Goal: Task Accomplishment & Management: Complete application form

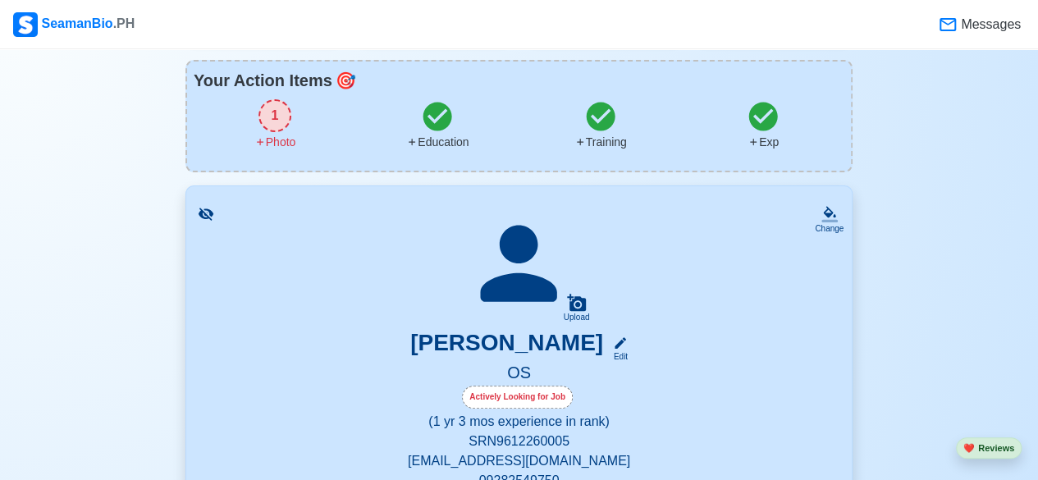
scroll to position [43, 0]
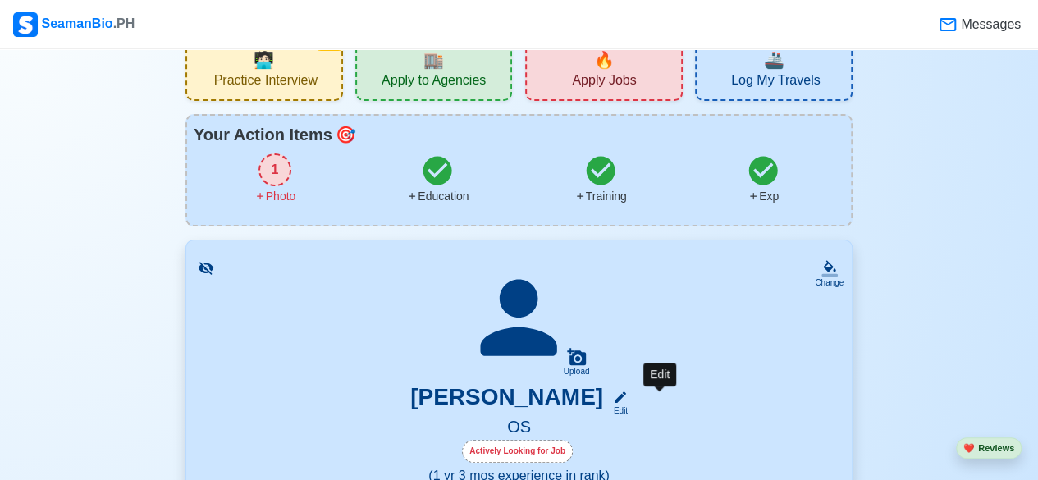
click at [626, 398] on icon at bounding box center [620, 396] width 11 height 11
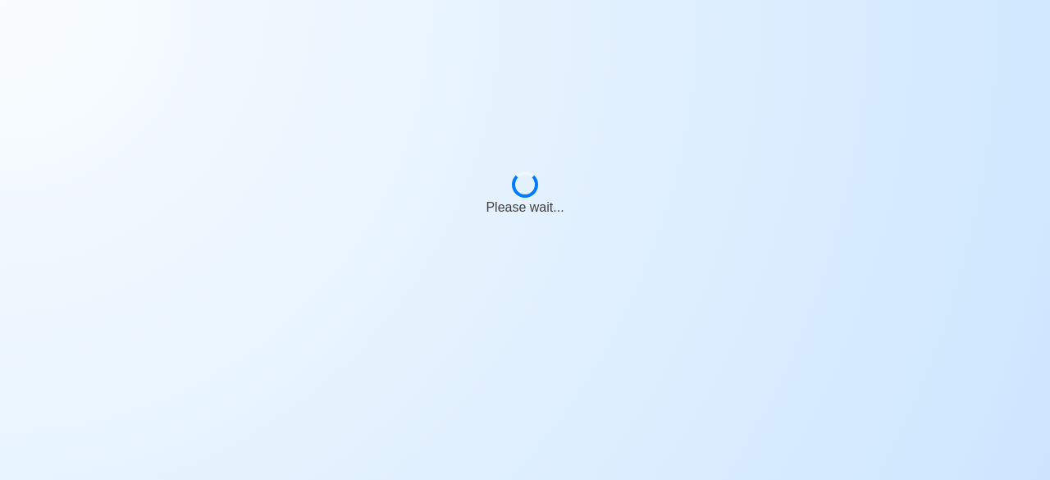
select select "Actively Looking for Job"
select select "Visible for Hiring"
select select "Single"
select select "[DEMOGRAPHIC_DATA]"
select select "PH"
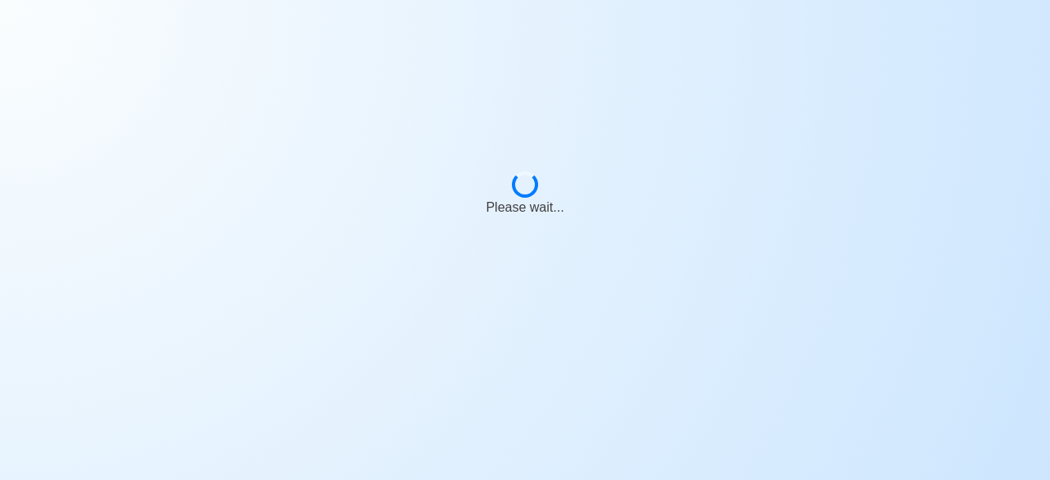
select select "1"
select select "3"
select select "4102416000000"
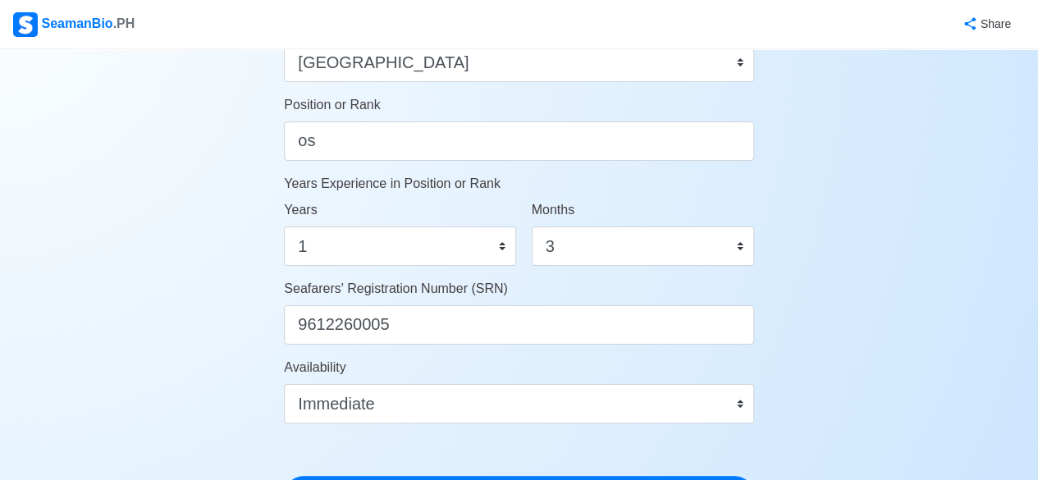
scroll to position [842, 0]
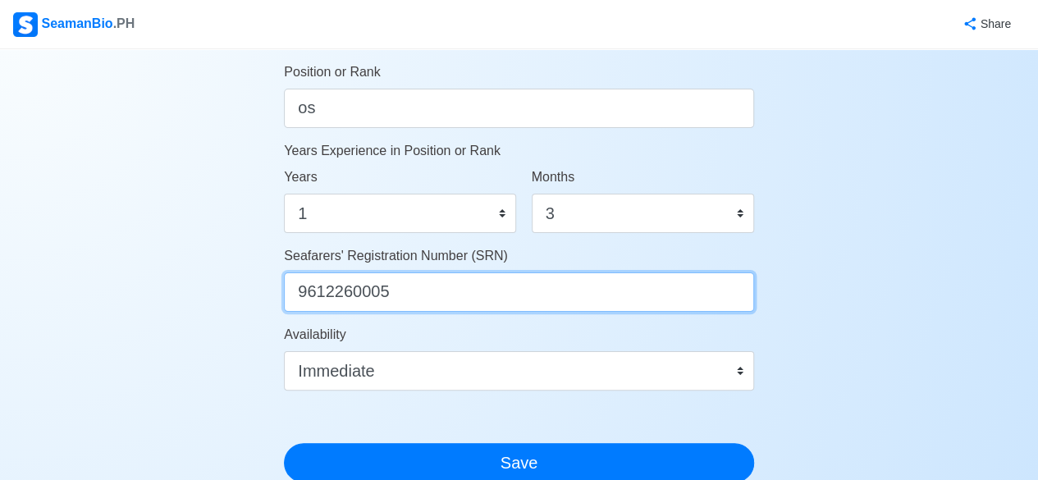
drag, startPoint x: 392, startPoint y: 284, endPoint x: 279, endPoint y: 301, distance: 114.5
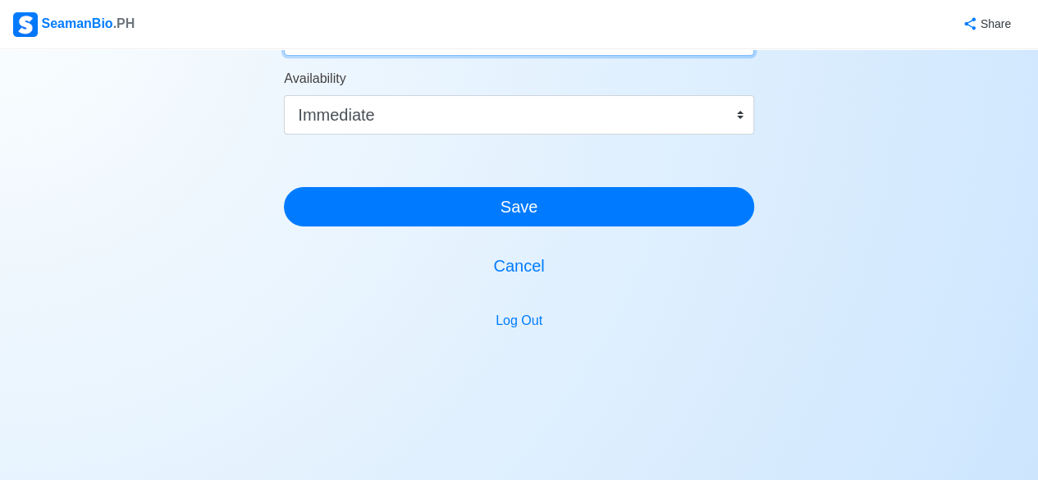
scroll to position [1102, 0]
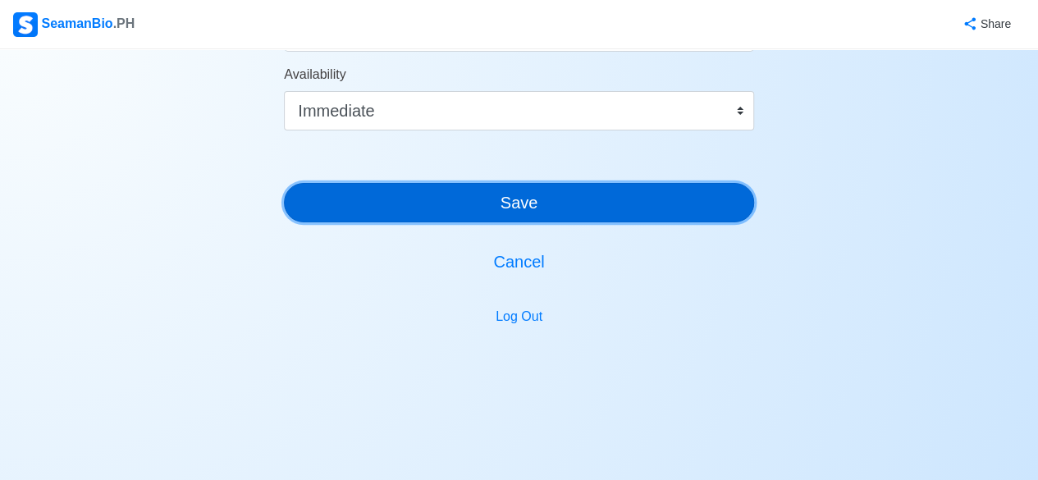
click at [621, 197] on button "Save" at bounding box center [519, 202] width 470 height 39
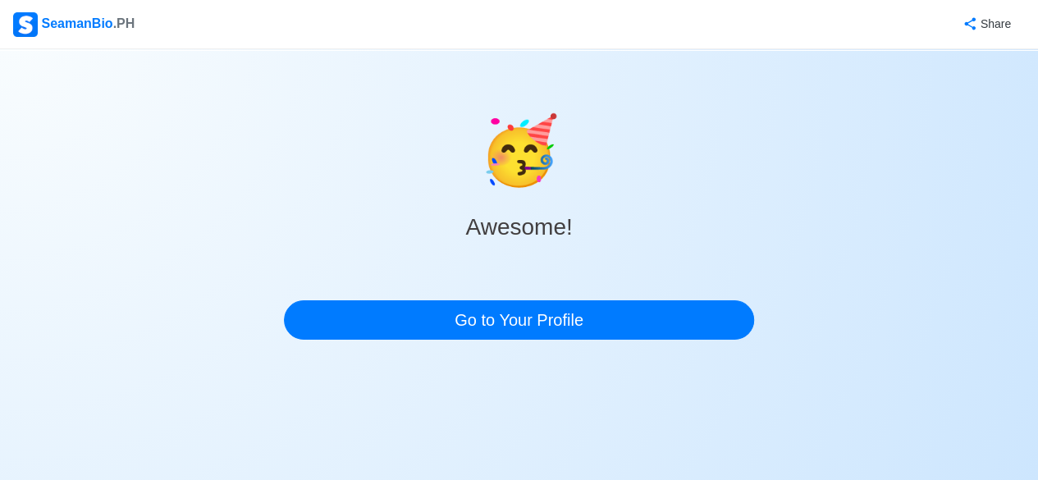
scroll to position [0, 0]
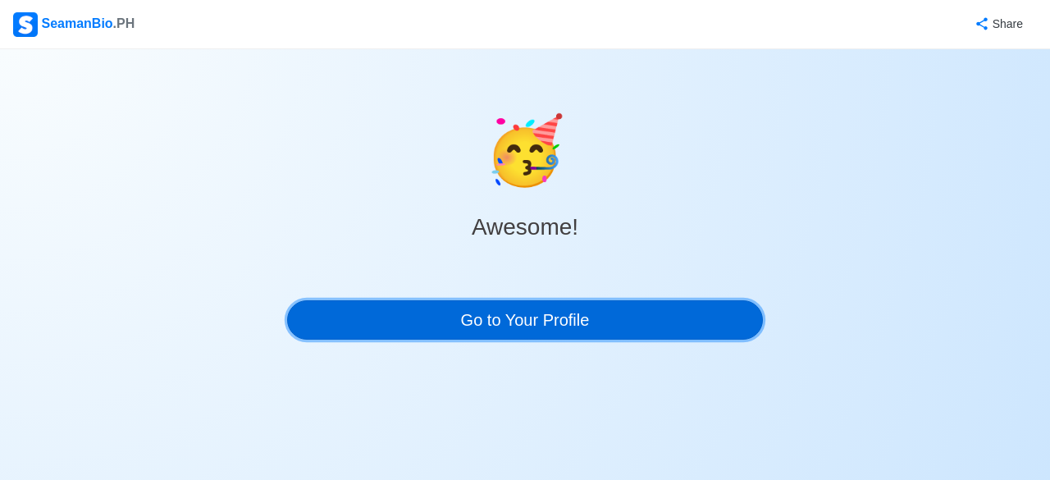
click at [540, 305] on link "Go to Your Profile" at bounding box center [525, 319] width 476 height 39
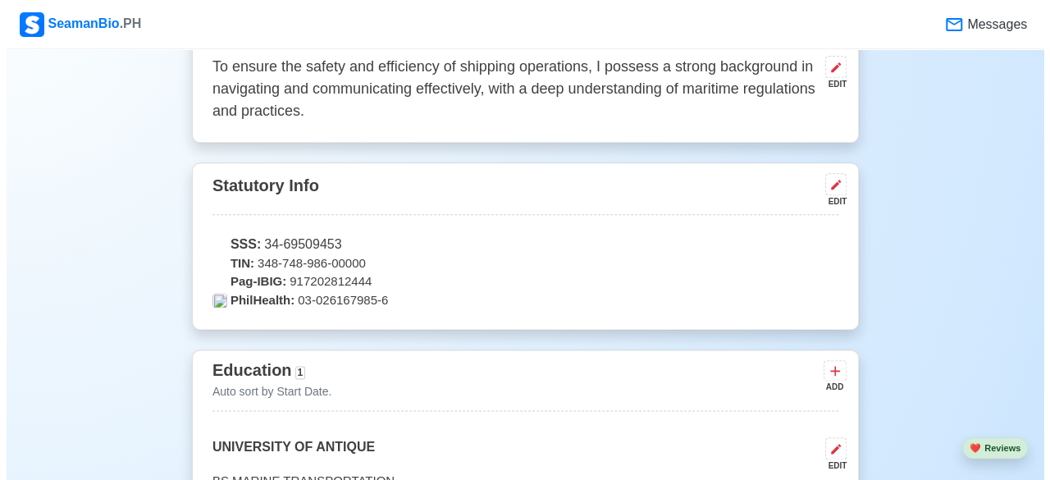
scroll to position [976, 0]
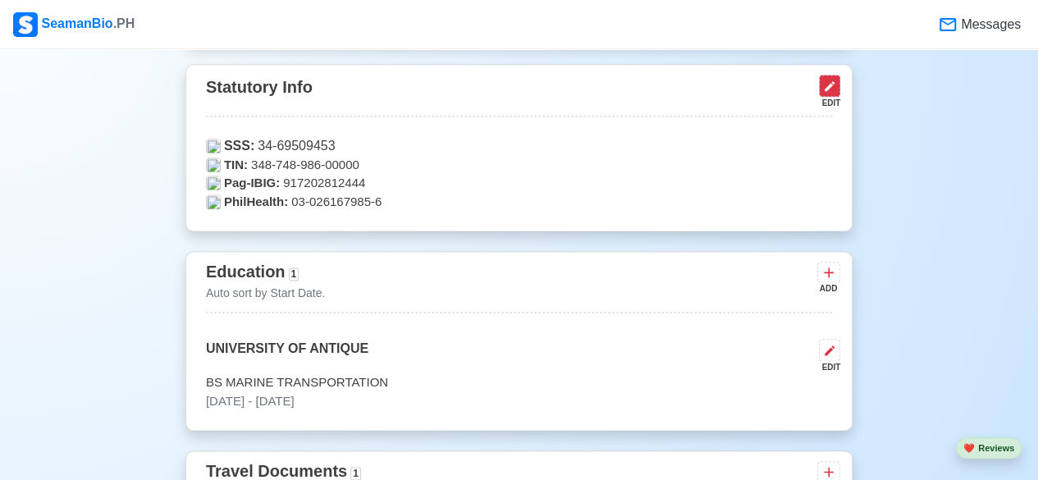
click at [830, 85] on icon at bounding box center [829, 86] width 13 height 13
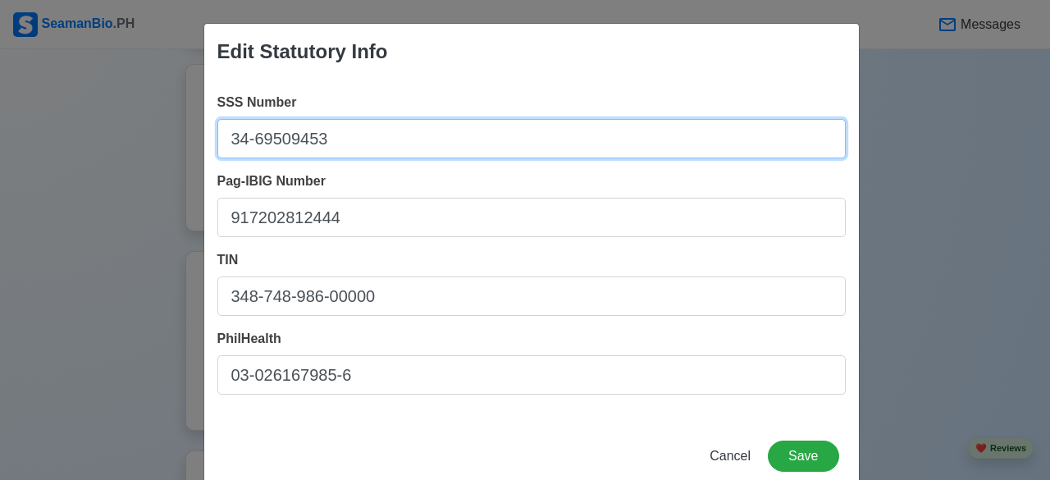
drag, startPoint x: 440, startPoint y: 141, endPoint x: 167, endPoint y: 147, distance: 272.4
click at [167, 147] on div "Edit Statutory Info SSS Number 34-69509453 Pag-IBIG Number 917202812444 TIN 348…" at bounding box center [525, 240] width 1050 height 480
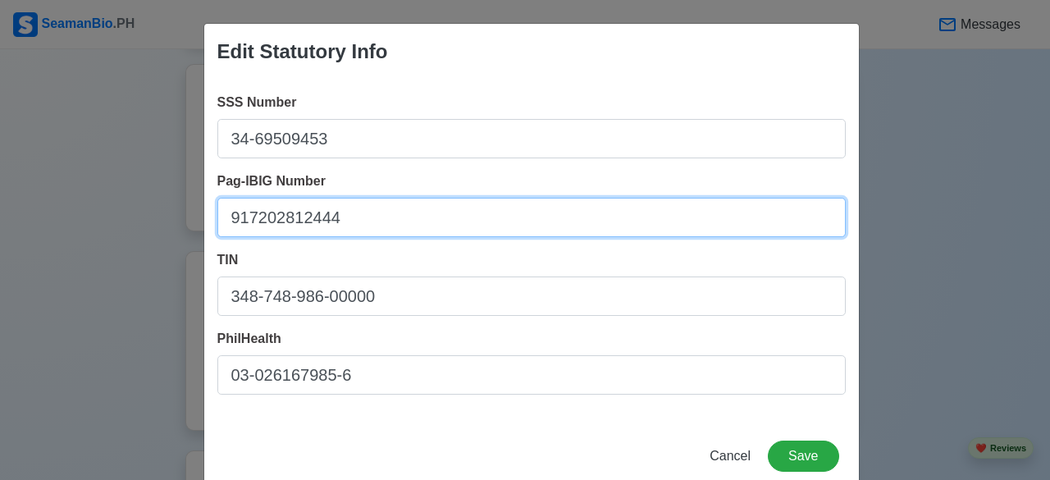
drag, startPoint x: 360, startPoint y: 226, endPoint x: 206, endPoint y: 239, distance: 154.8
click at [206, 239] on div "SSS Number 34-69509453 Pag-IBIG Number 917202812444 TIN 348-748-986-00000 PhilH…" at bounding box center [531, 250] width 655 height 341
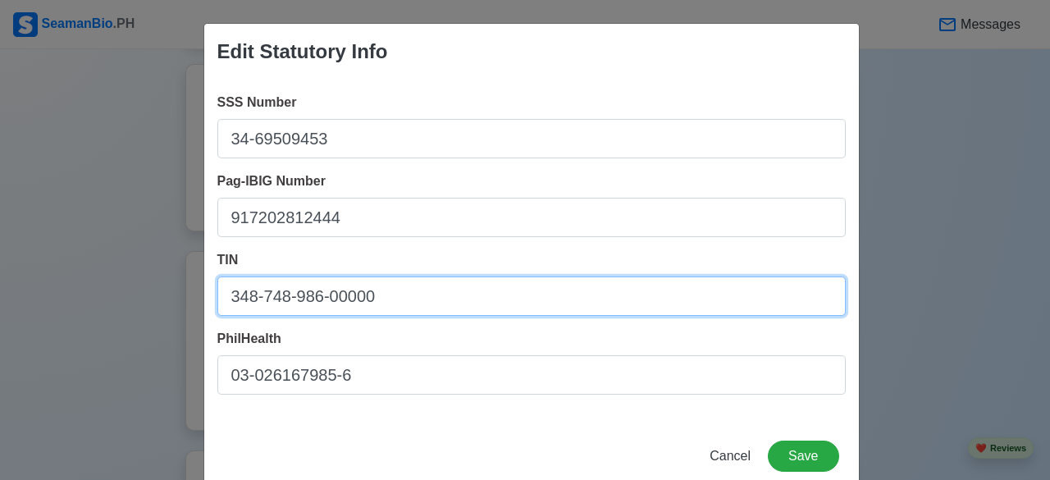
drag, startPoint x: 373, startPoint y: 309, endPoint x: 196, endPoint y: 324, distance: 177.8
click at [203, 324] on div "Edit Statutory Info SSS Number 34-69509453 Pag-IBIG Number 917202812444 TIN 348…" at bounding box center [531, 257] width 656 height 469
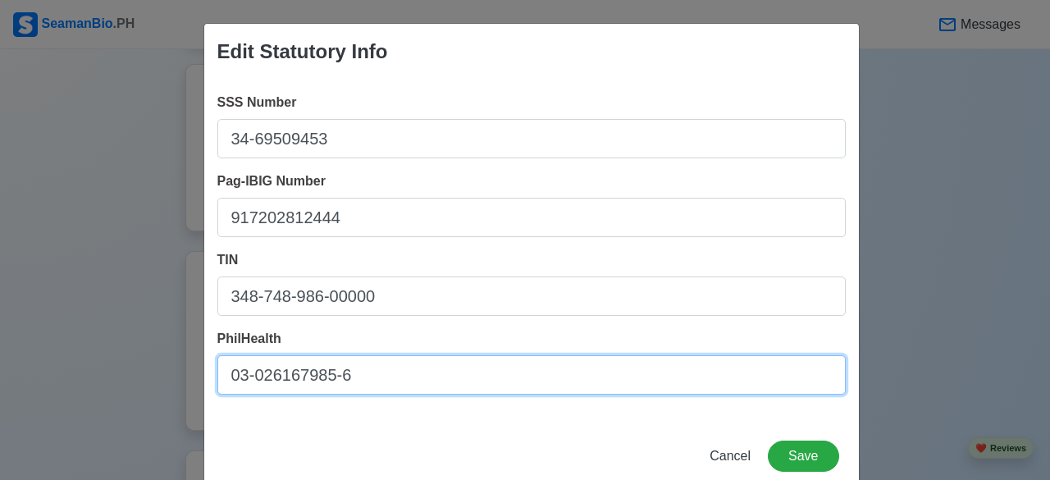
click at [432, 390] on input "03-026167985-6" at bounding box center [531, 374] width 628 height 39
drag, startPoint x: 432, startPoint y: 390, endPoint x: 160, endPoint y: 391, distance: 271.6
click at [160, 391] on div "Edit Statutory Info SSS Number 34-69509453 Pag-IBIG Number 917202812444 TIN 348…" at bounding box center [525, 240] width 1050 height 480
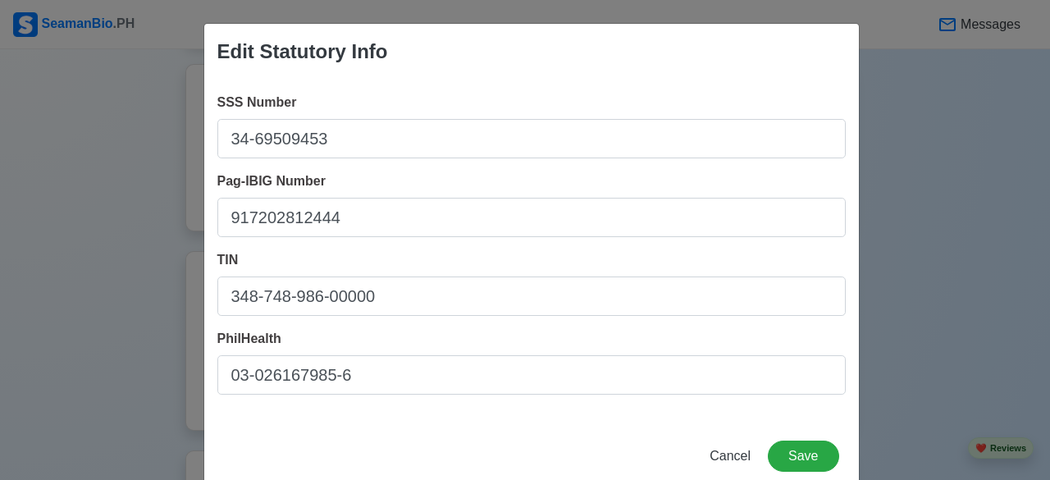
scroll to position [34, 0]
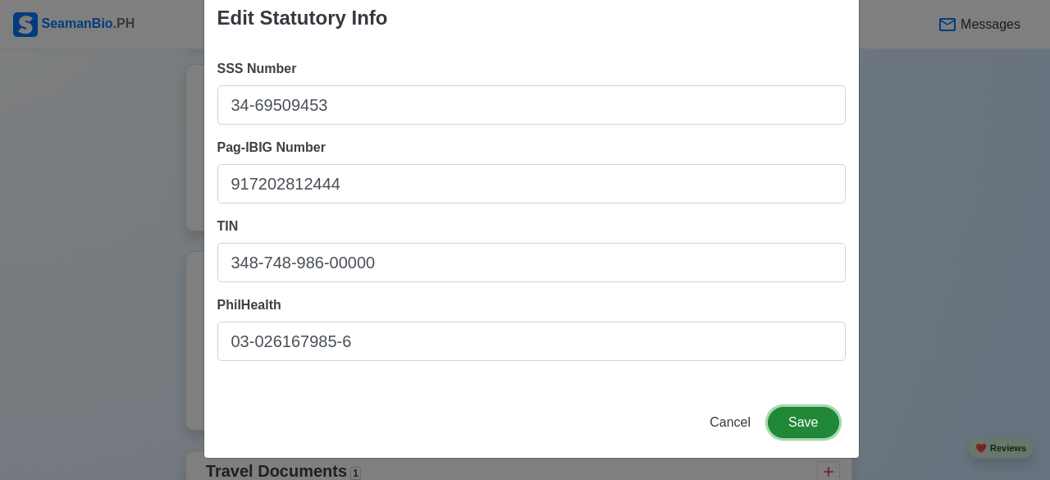
click at [796, 415] on button "Save" at bounding box center [803, 422] width 71 height 31
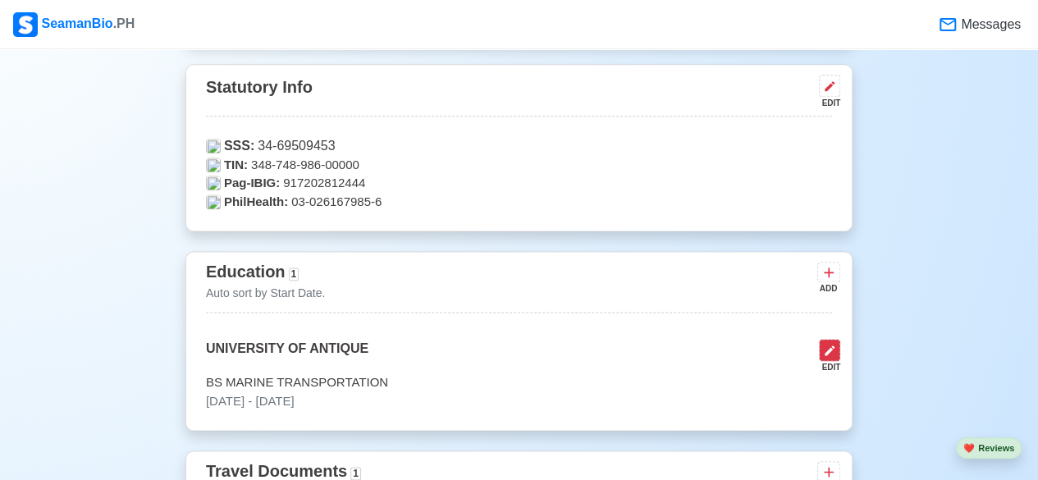
click at [824, 352] on icon at bounding box center [829, 350] width 13 height 13
select select "June"
select select "2015"
select select "March"
select select "2017"
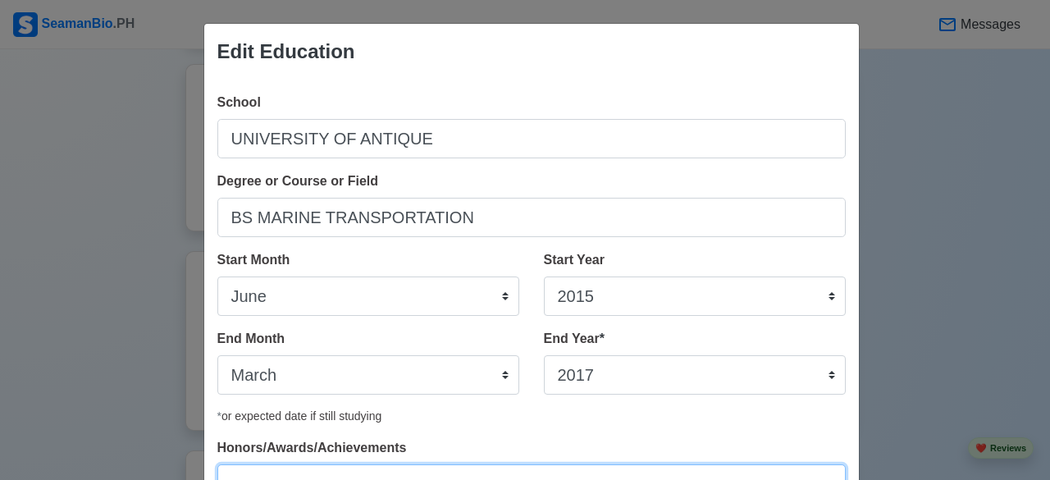
click at [573, 457] on input "Honors/Awards/Achievements" at bounding box center [531, 483] width 628 height 39
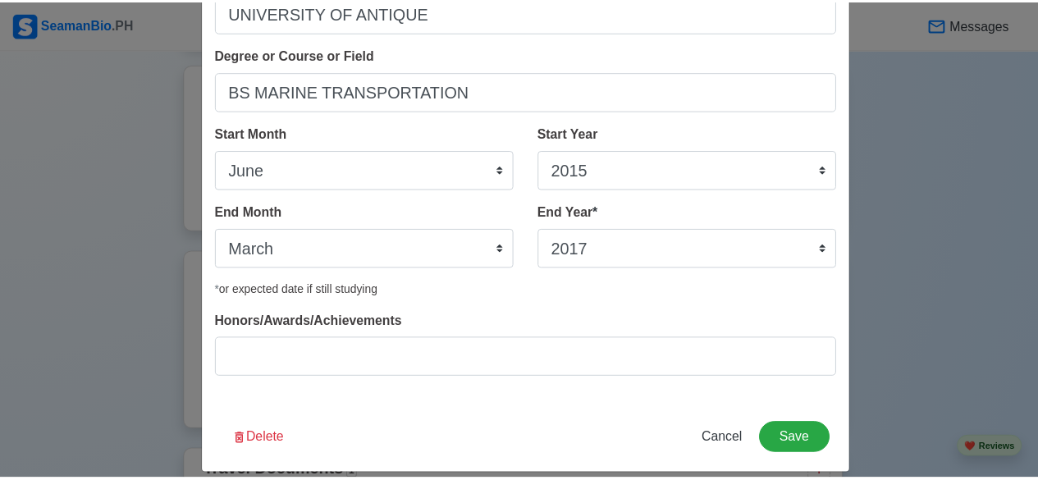
scroll to position [143, 0]
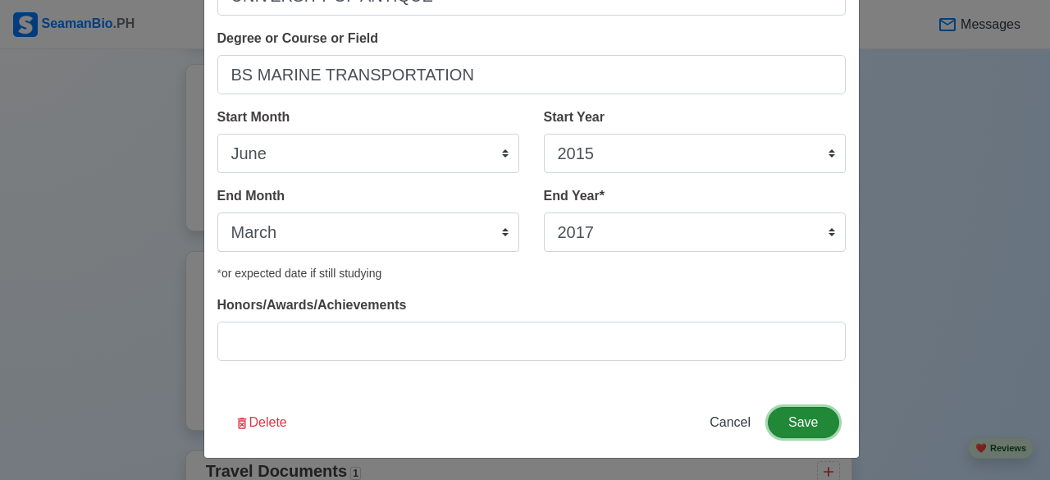
click at [793, 418] on button "Save" at bounding box center [803, 422] width 71 height 31
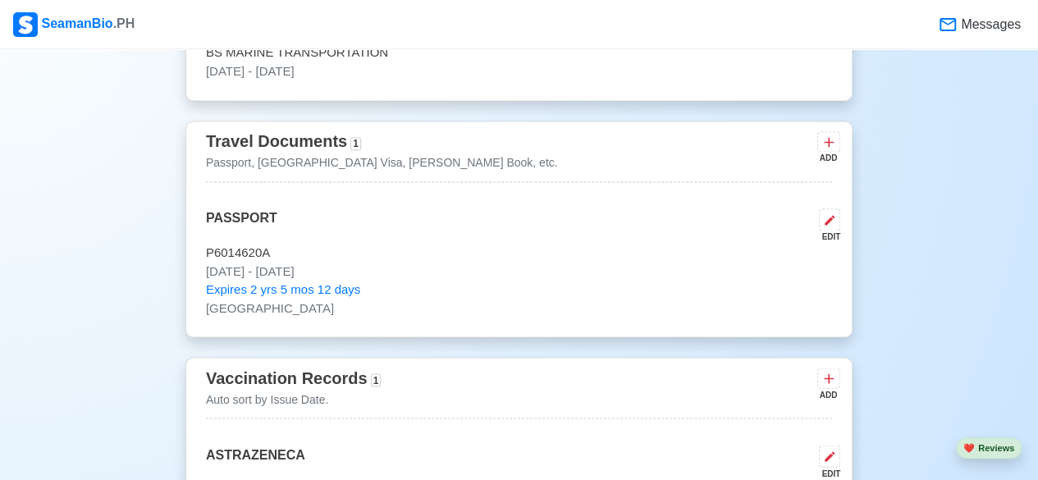
scroll to position [1336, 0]
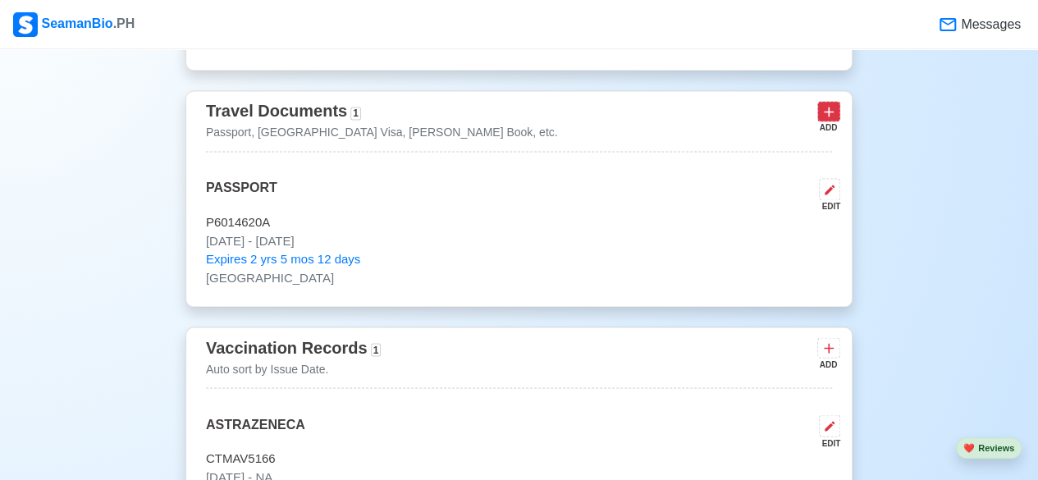
click at [834, 107] on icon at bounding box center [828, 111] width 16 height 16
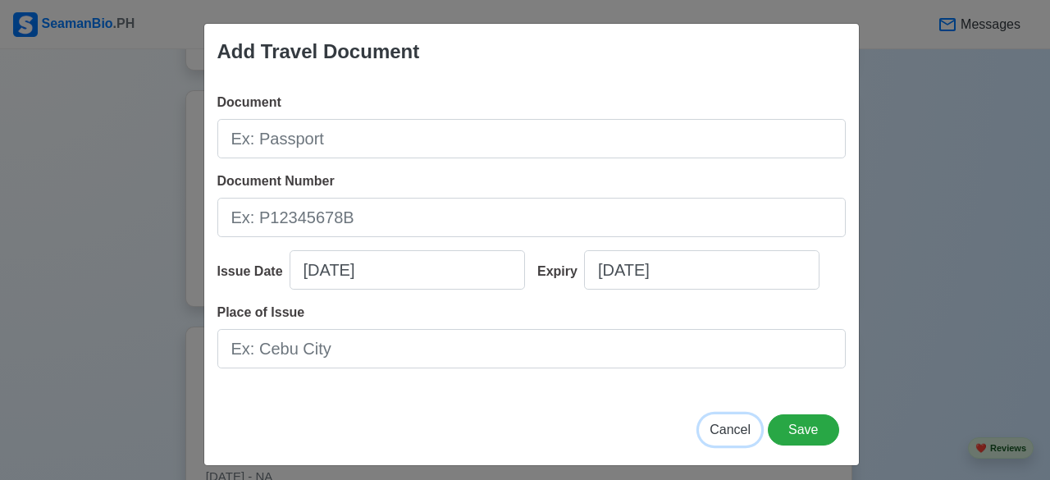
click at [727, 423] on span "Cancel" at bounding box center [730, 430] width 41 height 14
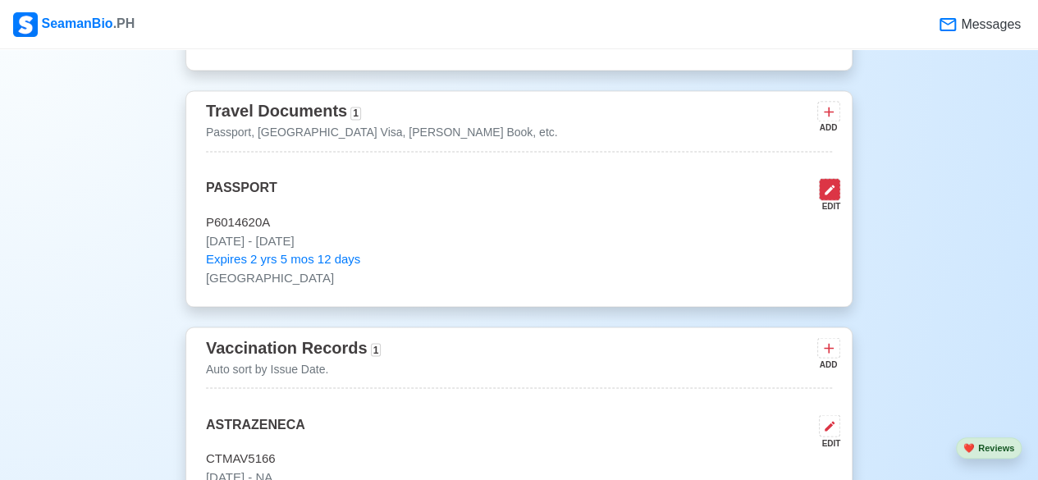
click at [824, 194] on icon at bounding box center [829, 189] width 13 height 13
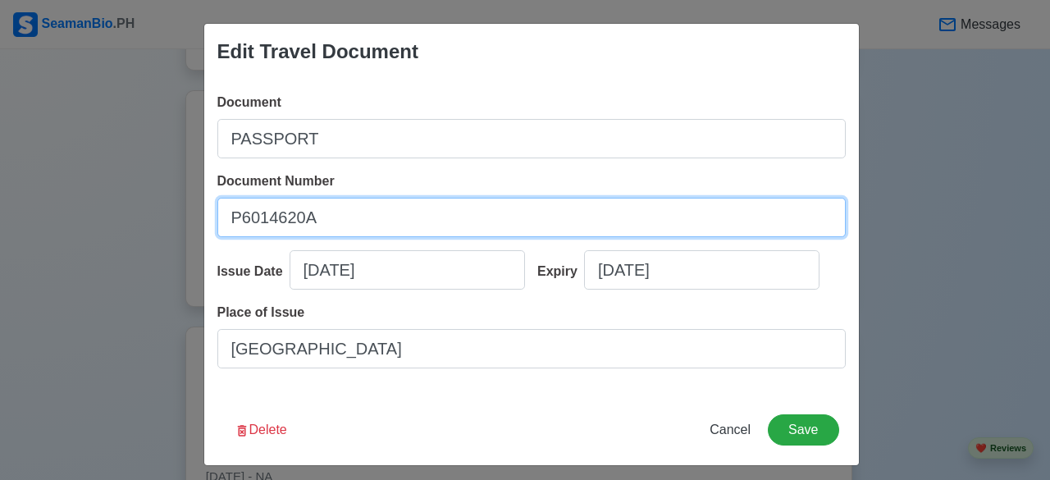
drag, startPoint x: 357, startPoint y: 217, endPoint x: 185, endPoint y: 221, distance: 171.5
click at [185, 221] on div "Edit Travel Document Document PASSPORT Document Number [PASSPORT] Issue Date [D…" at bounding box center [525, 240] width 1050 height 480
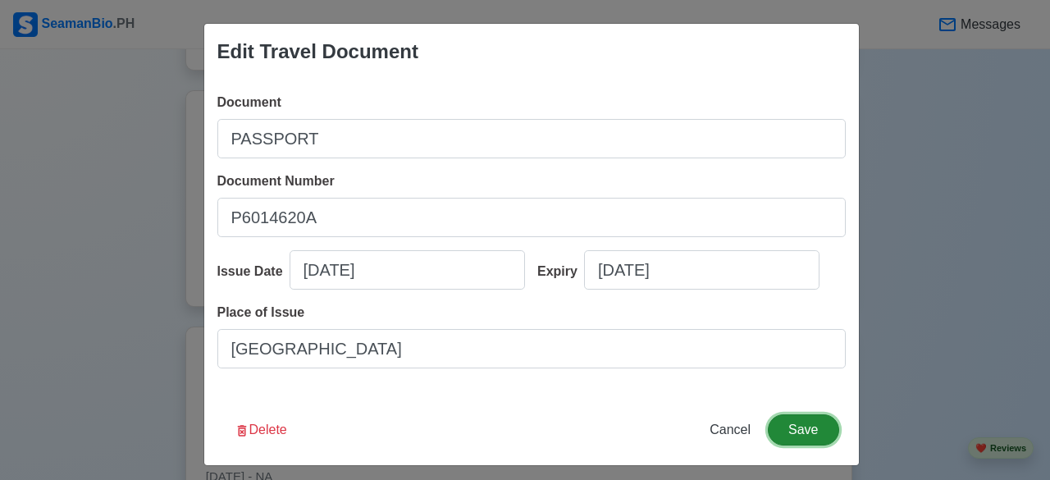
click at [797, 432] on button "Save" at bounding box center [803, 429] width 71 height 31
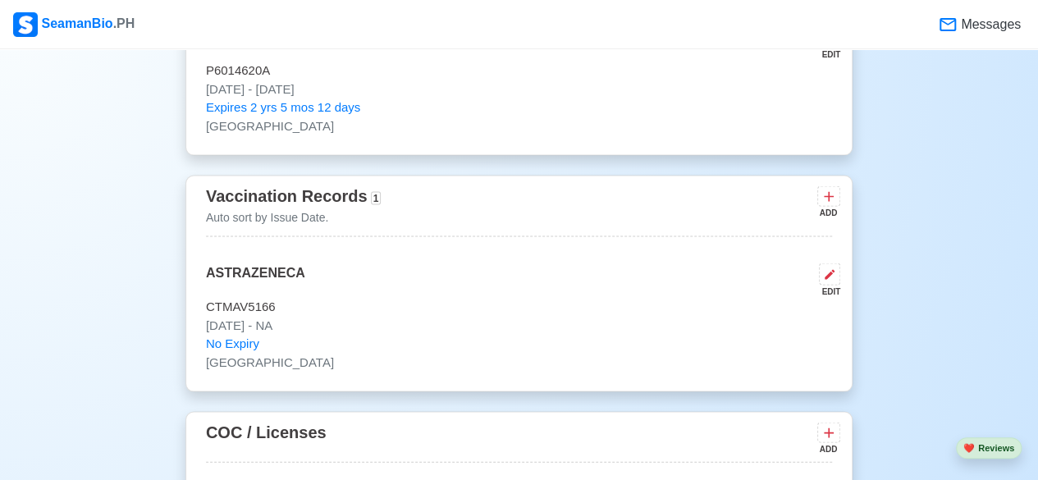
scroll to position [1501, 0]
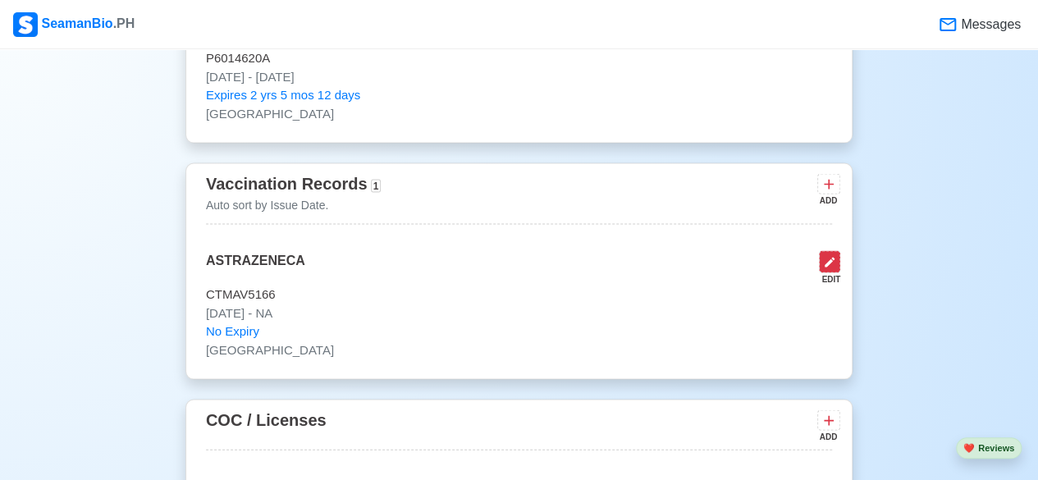
click at [835, 268] on button at bounding box center [829, 261] width 21 height 22
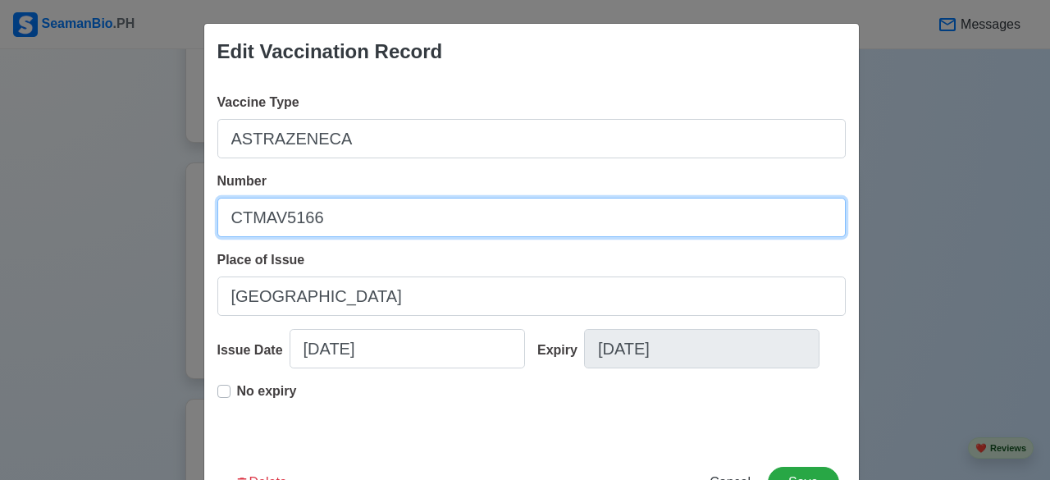
drag, startPoint x: 340, startPoint y: 217, endPoint x: 191, endPoint y: 224, distance: 148.6
click at [191, 224] on div "Edit Vaccination Record Vaccine Type ASTRAZENECA Number CTMAV5166 Place of Issu…" at bounding box center [525, 240] width 1050 height 480
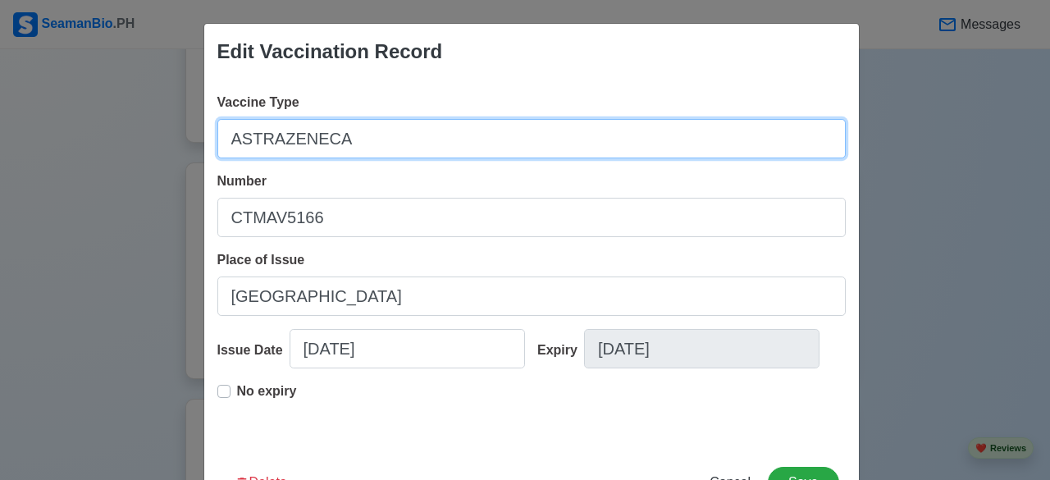
drag, startPoint x: 353, startPoint y: 144, endPoint x: 197, endPoint y: 147, distance: 155.9
click at [204, 147] on div "Vaccine Type ASTRAZENECA Number CTMAV5166 Place of Issue MANILA Issue Date [DAT…" at bounding box center [531, 264] width 655 height 368
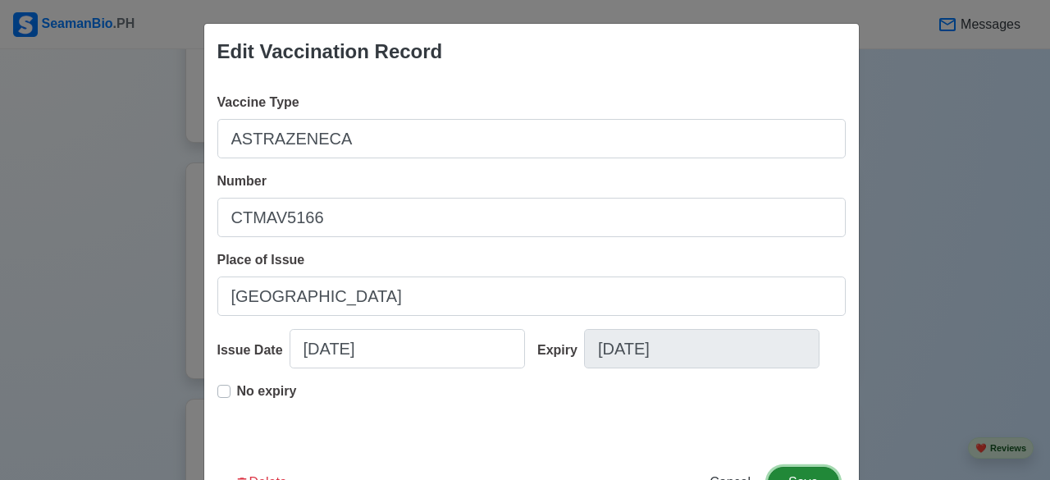
click at [773, 457] on button "Save" at bounding box center [803, 482] width 71 height 31
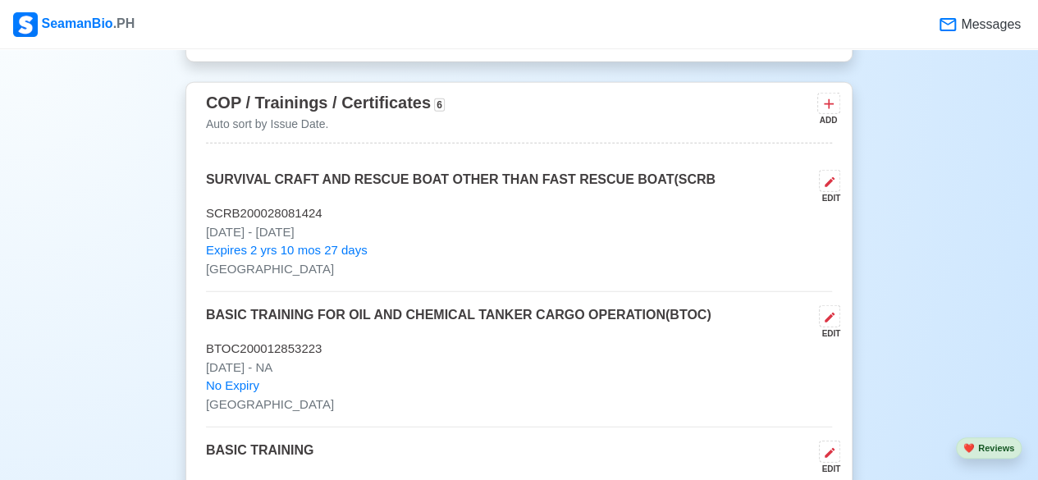
scroll to position [2026, 0]
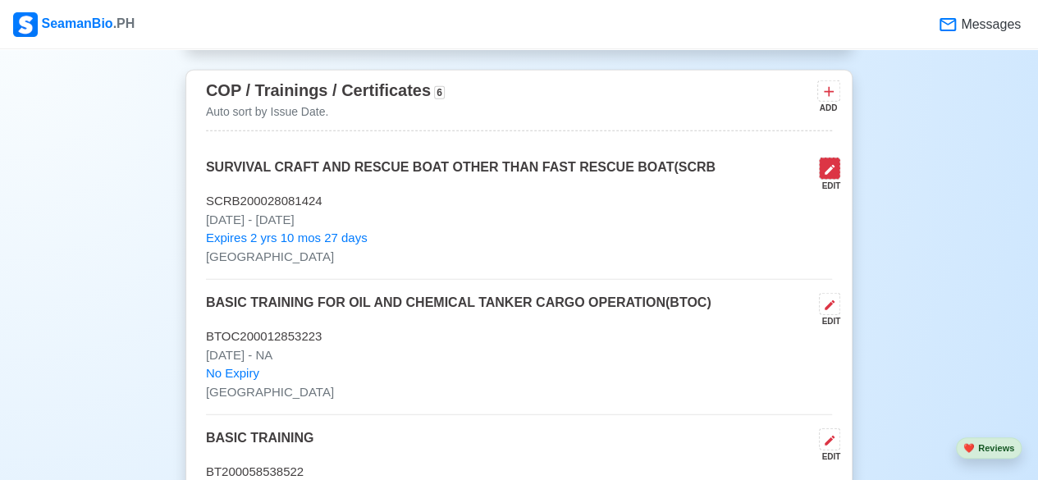
click at [830, 163] on icon at bounding box center [829, 169] width 13 height 13
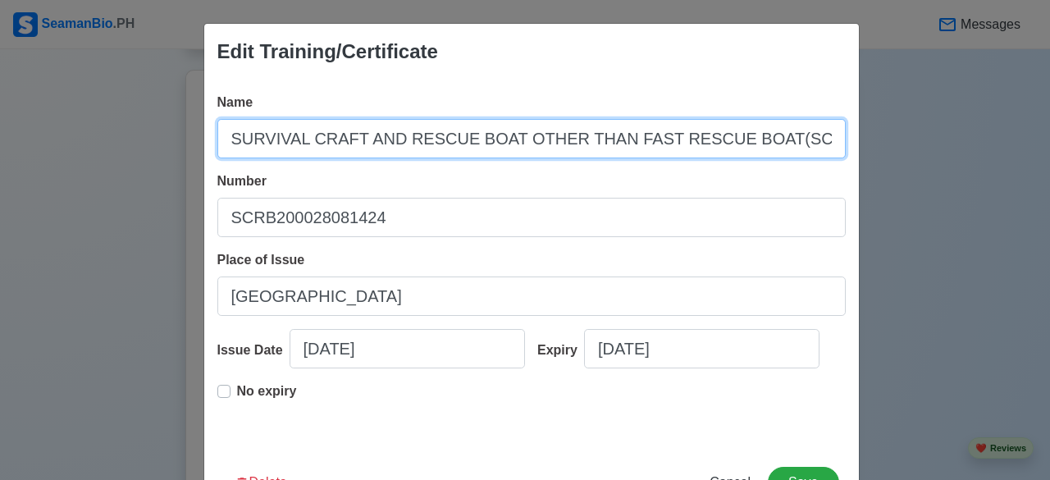
click at [788, 135] on input "SURVIVAL CRAFT AND RESCUE BOAT OTHER THAN FAST RESCUE BOAT(SCRB" at bounding box center [531, 138] width 628 height 39
drag, startPoint x: 788, startPoint y: 135, endPoint x: 180, endPoint y: 142, distance: 608.0
click at [180, 142] on div "Edit Training/Certificate Name SURVIVAL CRAFT AND RESCUE BOAT OTHER THAN FAST R…" at bounding box center [525, 240] width 1050 height 480
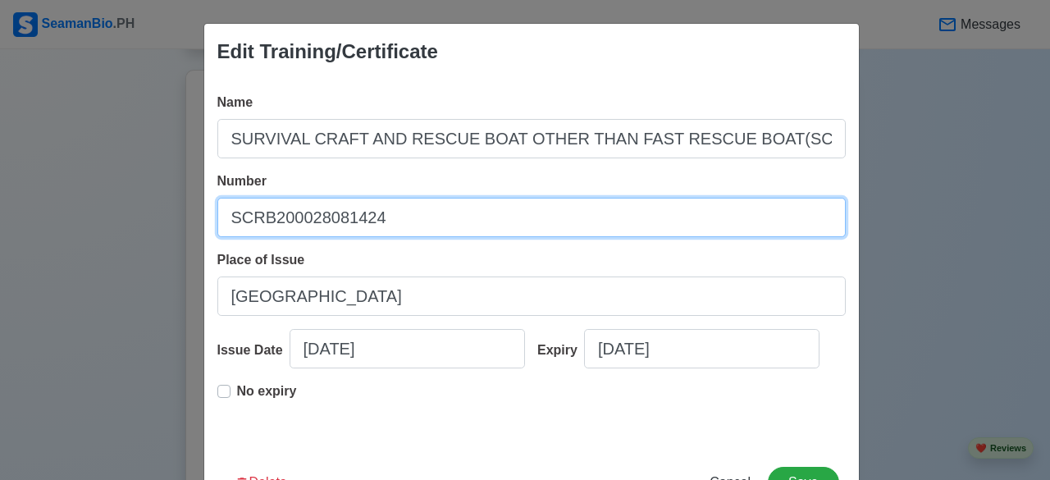
drag, startPoint x: 378, startPoint y: 219, endPoint x: 180, endPoint y: 217, distance: 197.7
click at [180, 217] on div "Edit Training/Certificate Name SURVIVAL CRAFT AND RESCUE BOAT OTHER THAN FAST R…" at bounding box center [525, 240] width 1050 height 480
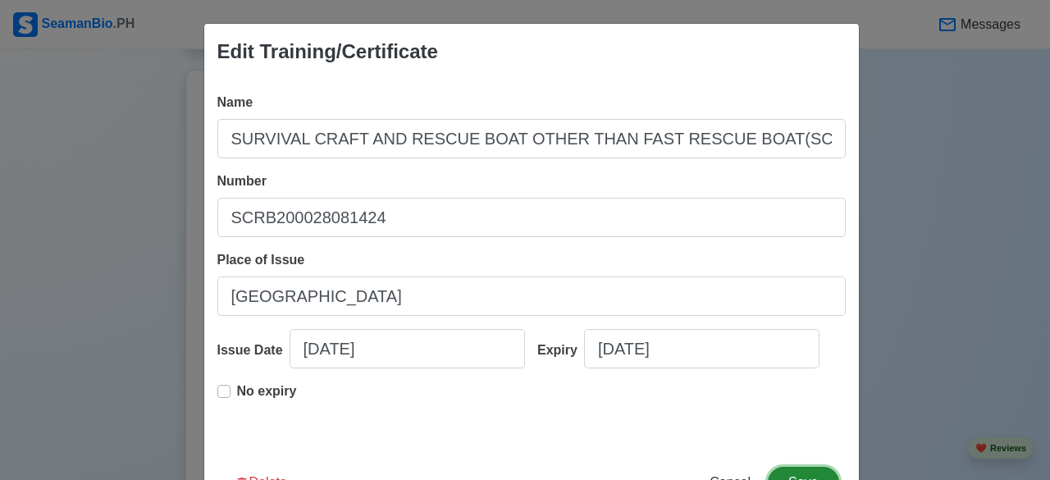
click at [806, 457] on button "Save" at bounding box center [803, 482] width 71 height 31
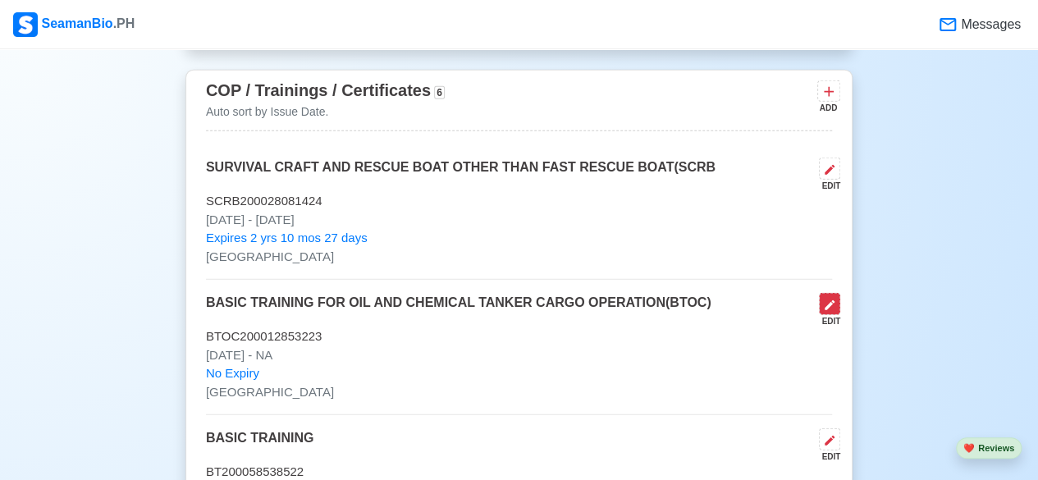
click at [827, 299] on icon at bounding box center [829, 305] width 13 height 13
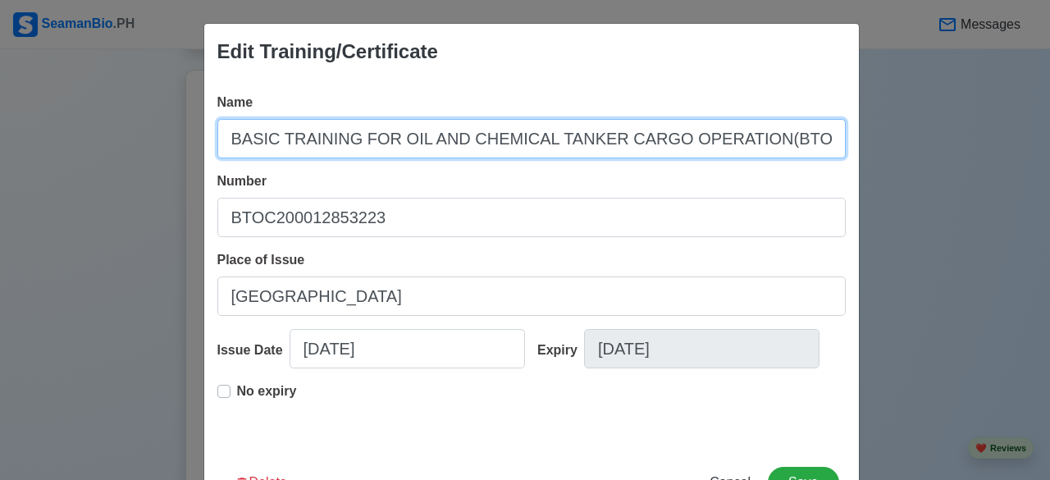
drag, startPoint x: 794, startPoint y: 142, endPoint x: 209, endPoint y: 172, distance: 585.8
click at [209, 172] on div "Name BASIC TRAINING FOR OIL AND CHEMICAL TANKER CARGO OPERATION(BTOC) Number BT…" at bounding box center [531, 264] width 655 height 368
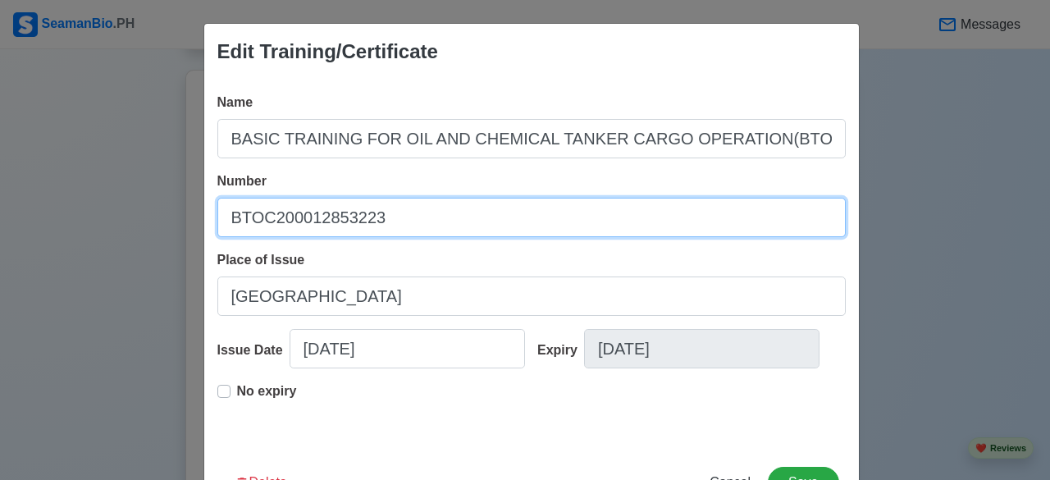
click at [378, 216] on input "BTOC200012853223" at bounding box center [531, 217] width 628 height 39
drag, startPoint x: 378, startPoint y: 216, endPoint x: 201, endPoint y: 213, distance: 177.2
click at [204, 213] on div "Name BASIC TRAINING FOR OIL AND CHEMICAL TANKER CARGO OPERATION(BTOC) Number BT…" at bounding box center [531, 264] width 655 height 368
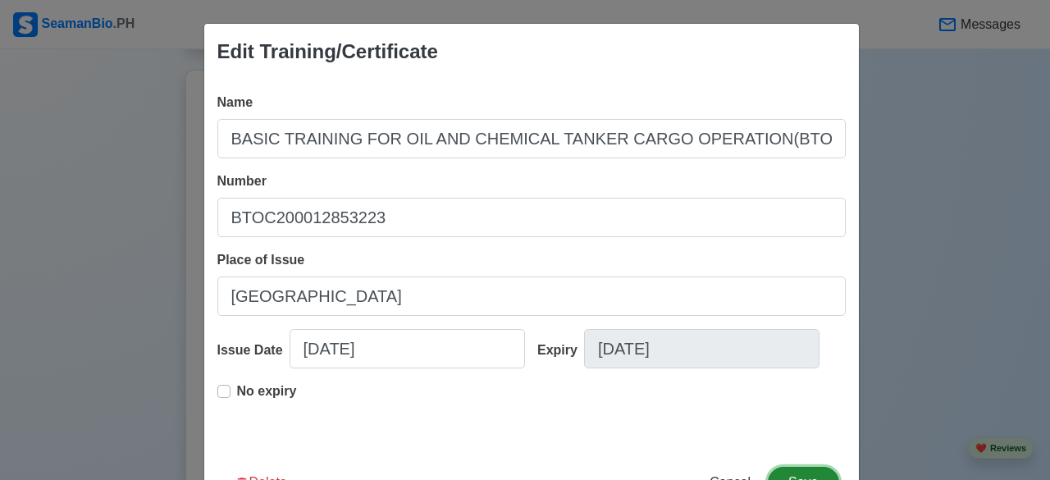
click at [793, 457] on button "Save" at bounding box center [803, 482] width 71 height 31
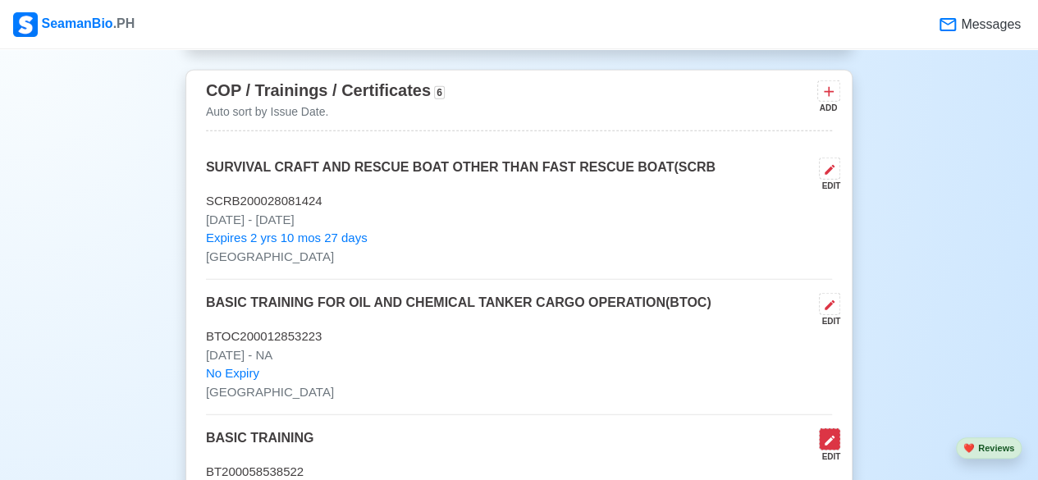
click at [829, 434] on icon at bounding box center [829, 440] width 13 height 13
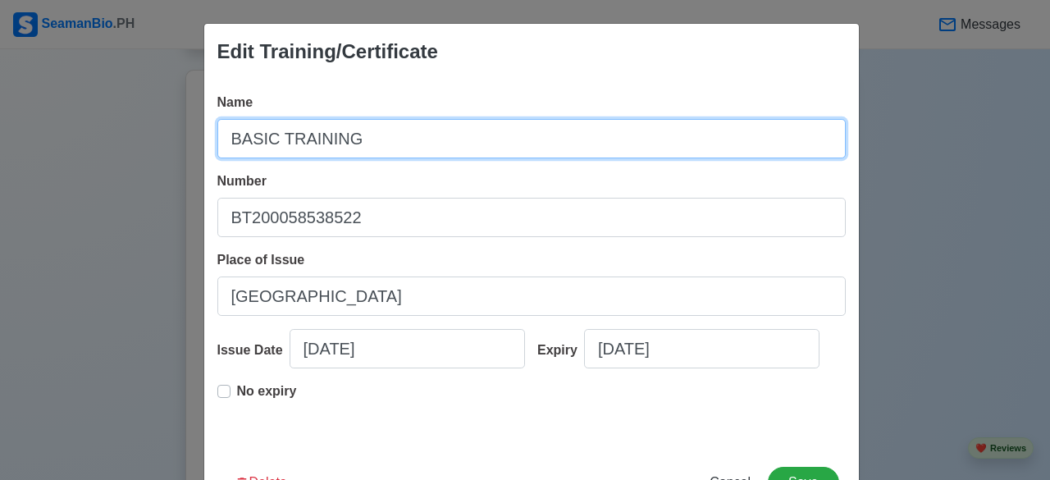
drag, startPoint x: 398, startPoint y: 144, endPoint x: 140, endPoint y: 121, distance: 258.6
click at [140, 121] on div "Edit Training/Certificate Name BASIC TRAINING Number BT200058538522 Place of Is…" at bounding box center [525, 240] width 1050 height 480
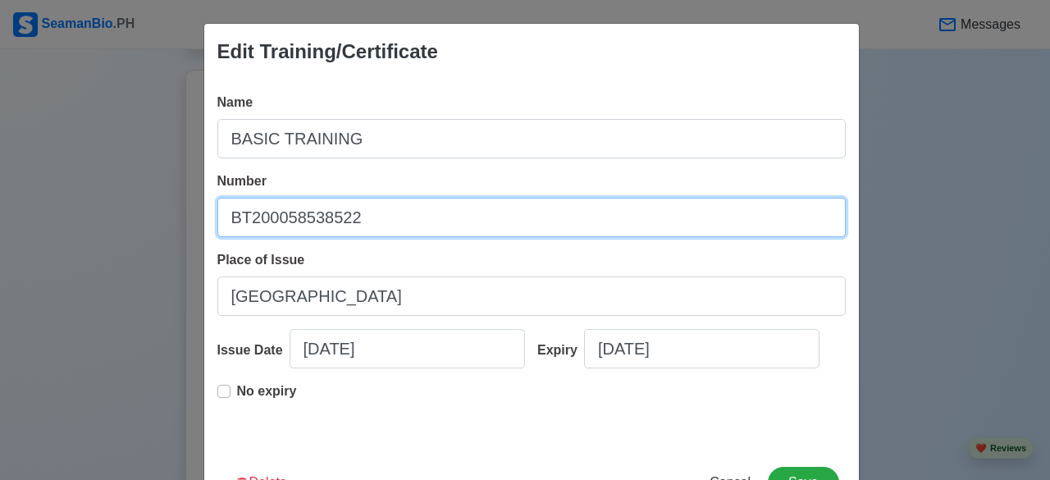
drag, startPoint x: 356, startPoint y: 235, endPoint x: 185, endPoint y: 202, distance: 174.7
click at [185, 202] on div "Edit Training/Certificate Name BASIC TRAINING Number BT200058538522 Place of Is…" at bounding box center [525, 240] width 1050 height 480
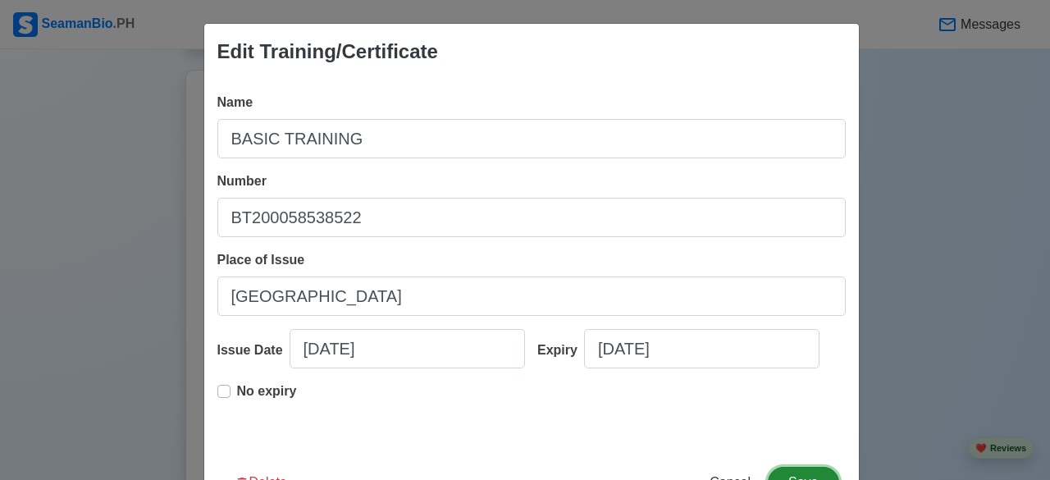
click at [799, 457] on button "Save" at bounding box center [803, 482] width 71 height 31
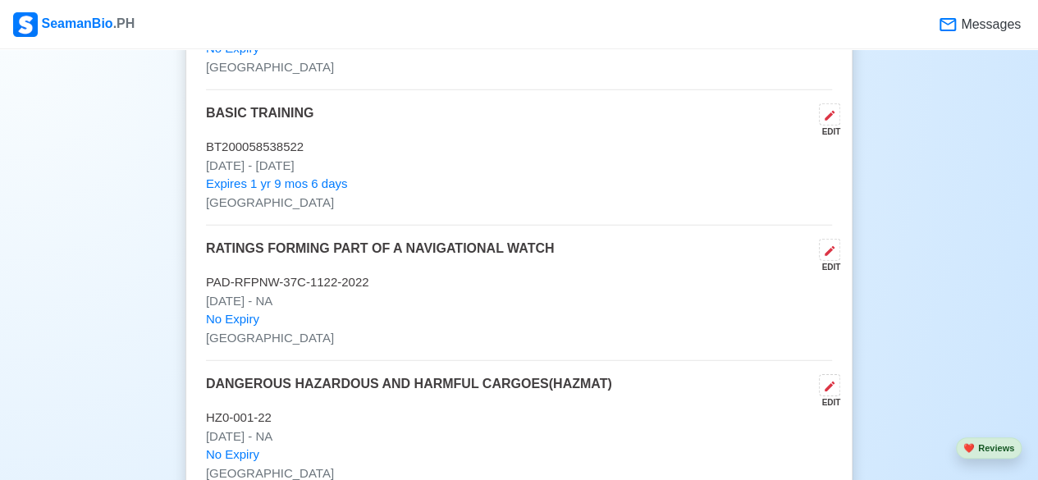
scroll to position [2354, 0]
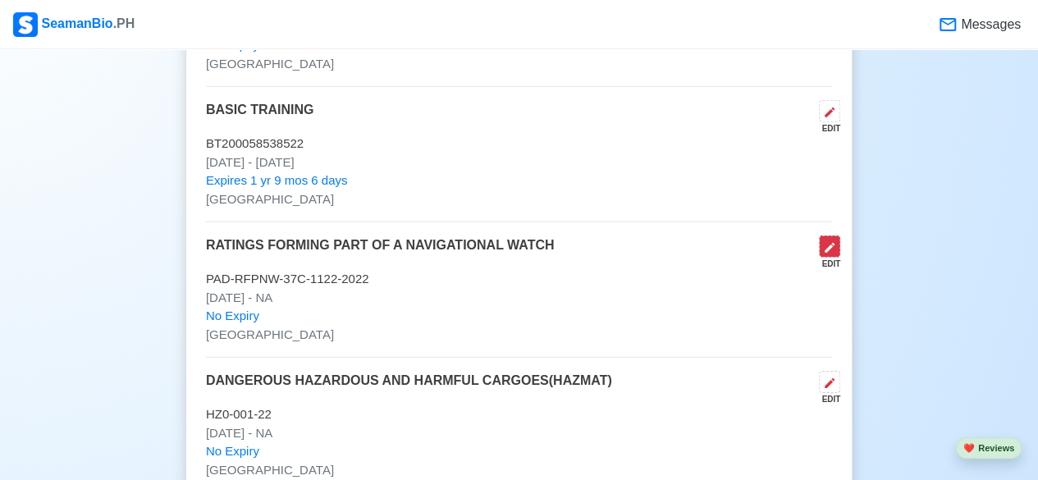
click at [822, 242] on button at bounding box center [829, 246] width 21 height 22
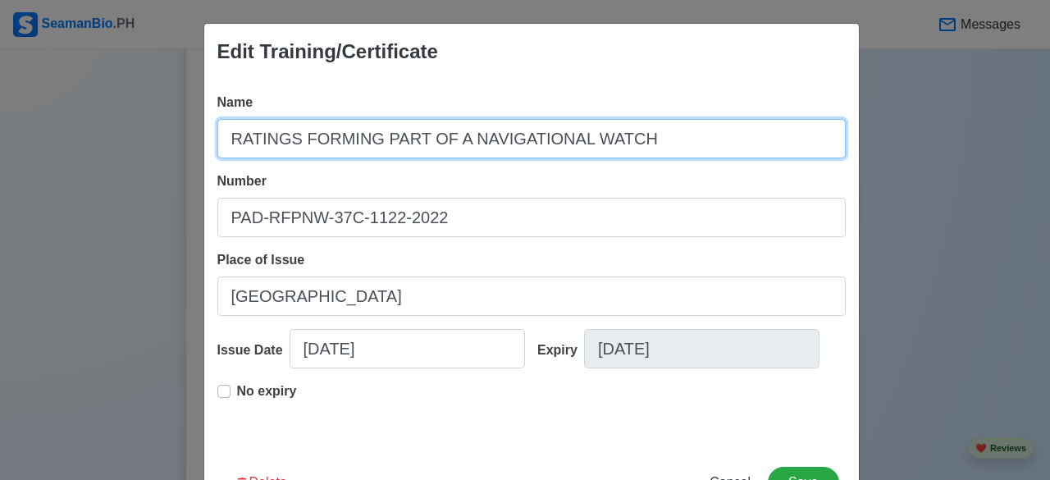
drag, startPoint x: 644, startPoint y: 147, endPoint x: 170, endPoint y: 131, distance: 474.5
click at [170, 131] on div "Edit Training/Certificate Name RATINGS FORMING PART OF A NAVIGATIONAL WATCH Num…" at bounding box center [525, 240] width 1050 height 480
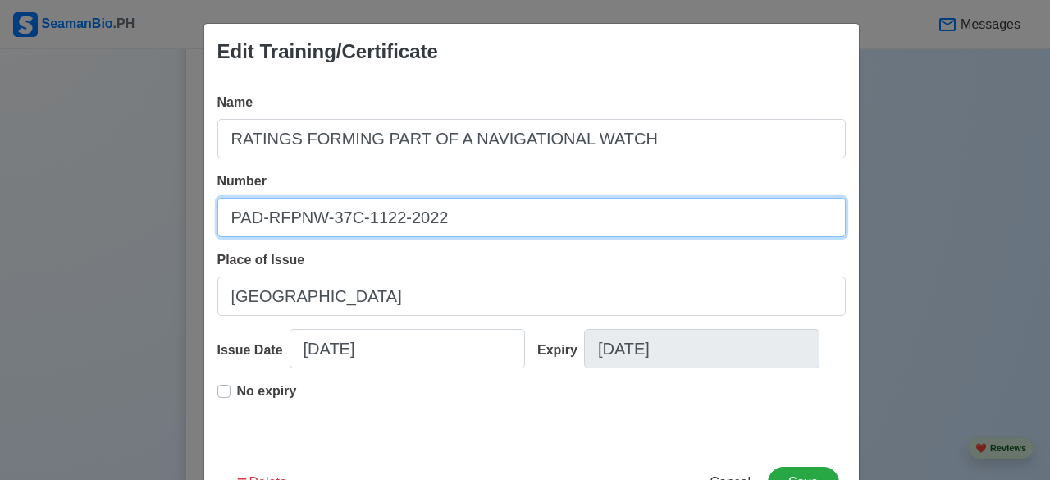
drag, startPoint x: 448, startPoint y: 217, endPoint x: 193, endPoint y: 215, distance: 255.2
click at [193, 215] on div "Edit Training/Certificate Name RATINGS FORMING PART OF A NAVIGATIONAL WATCH Num…" at bounding box center [525, 240] width 1050 height 480
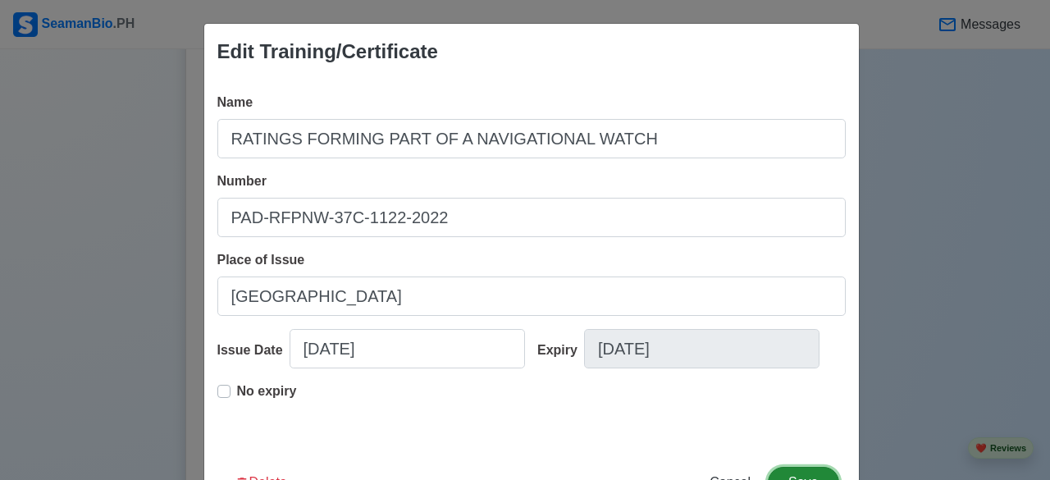
click at [802, 457] on button "Save" at bounding box center [803, 482] width 71 height 31
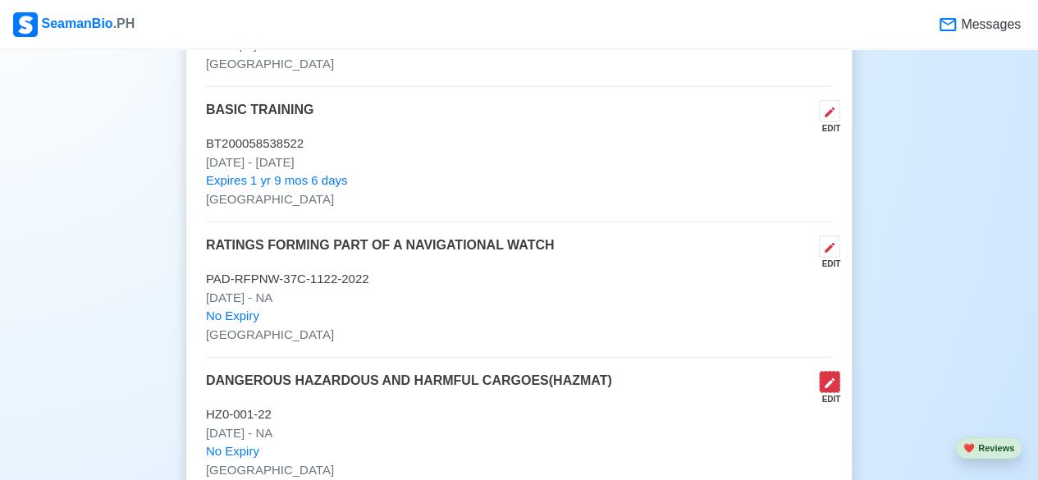
click at [828, 378] on icon at bounding box center [830, 383] width 10 height 10
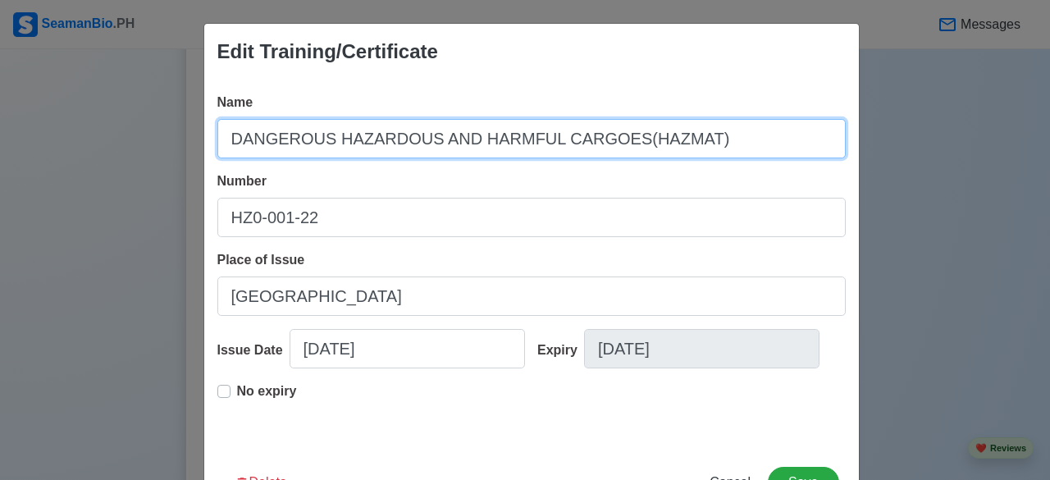
drag, startPoint x: 706, startPoint y: 133, endPoint x: 155, endPoint y: 138, distance: 550.5
click at [155, 138] on div "Edit Training/Certificate Name DANGEROUS HAZARDOUS AND HARMFUL CARGOES(HAZMAT) …" at bounding box center [525, 240] width 1050 height 480
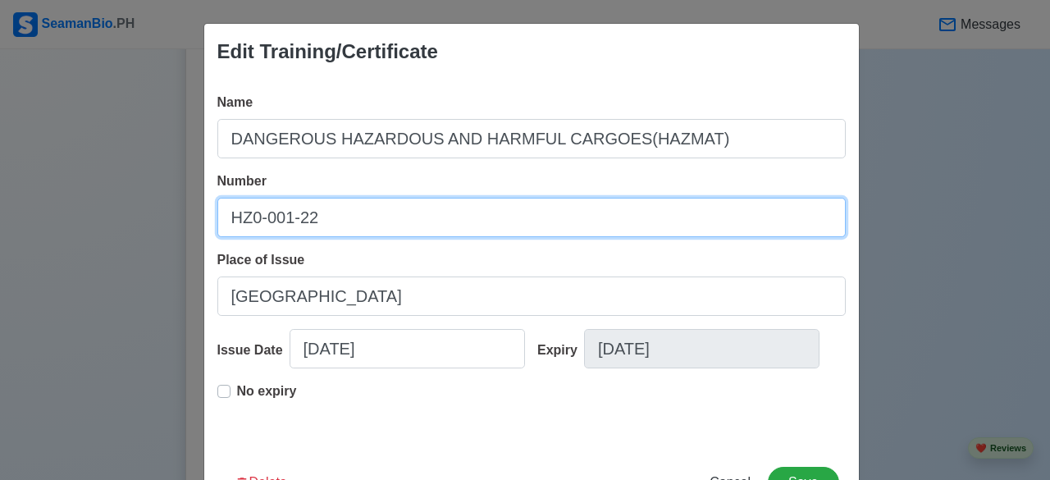
drag, startPoint x: 369, startPoint y: 219, endPoint x: 110, endPoint y: 176, distance: 262.9
click at [110, 176] on div "Edit Training/Certificate Name DANGEROUS HAZARDOUS AND HARMFUL CARGOES(HAZMAT) …" at bounding box center [525, 240] width 1050 height 480
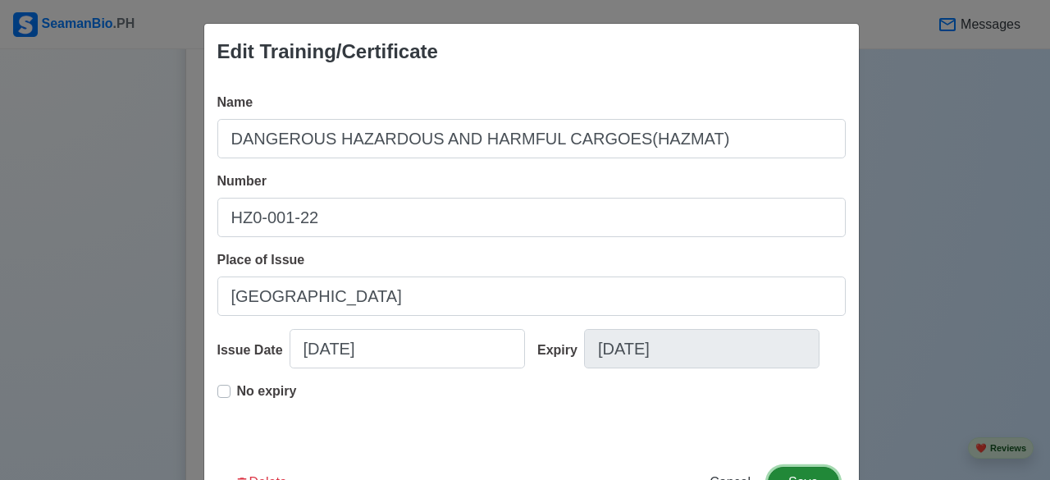
click at [779, 457] on button "Save" at bounding box center [803, 482] width 71 height 31
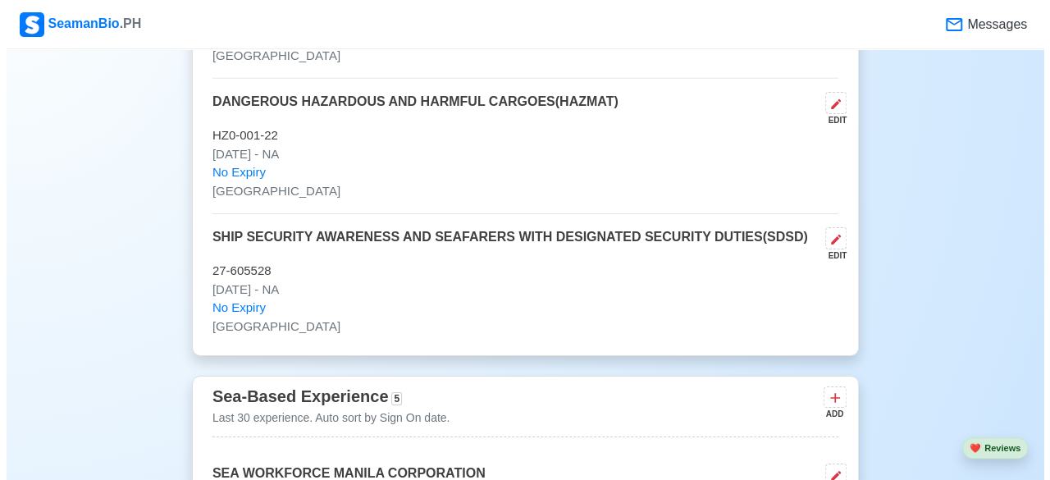
scroll to position [2649, 0]
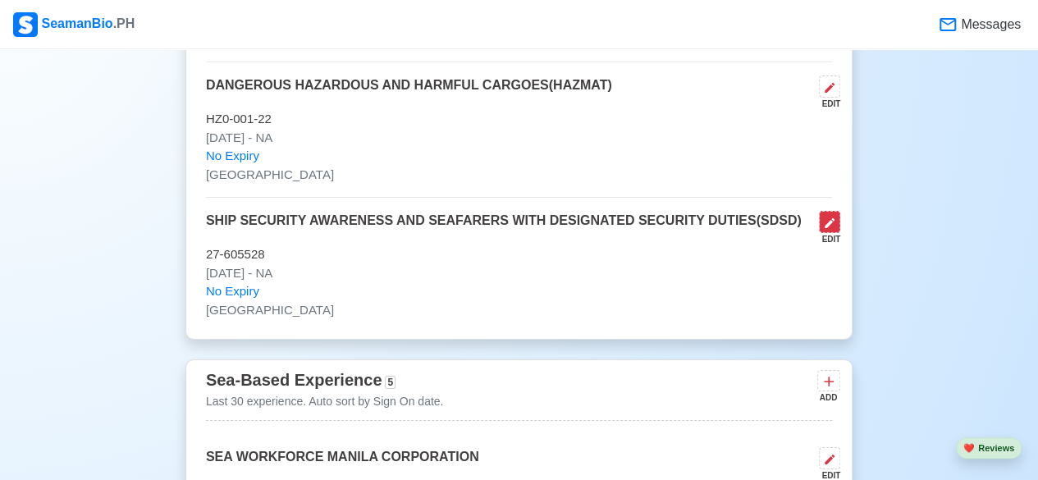
click at [838, 217] on button at bounding box center [829, 222] width 21 height 22
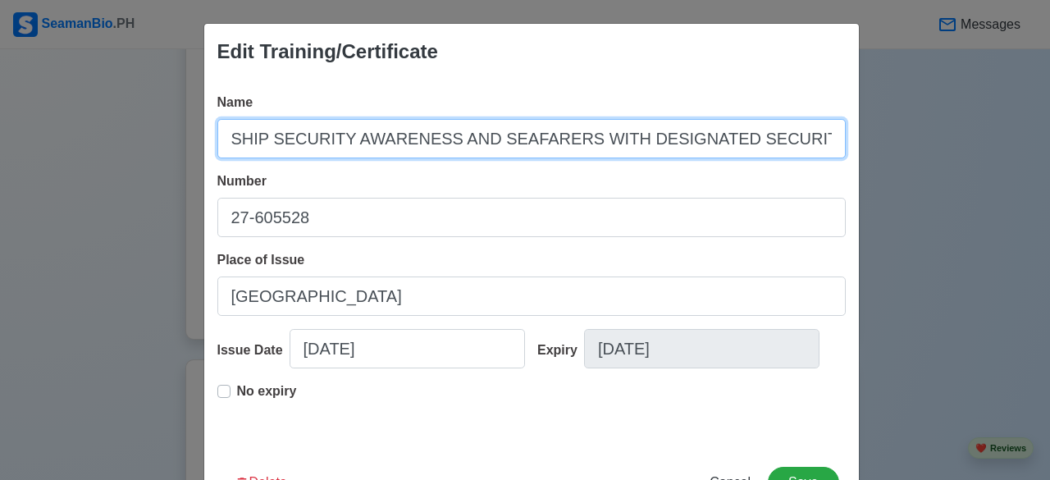
scroll to position [0, 53]
drag, startPoint x: 223, startPoint y: 139, endPoint x: 833, endPoint y: 137, distance: 609.6
click at [833, 137] on input "SHIP SECURITY AWARENESS AND SEAFARERS WITH DESIGNATED SECURITY DUTIES(SDSD)" at bounding box center [531, 138] width 628 height 39
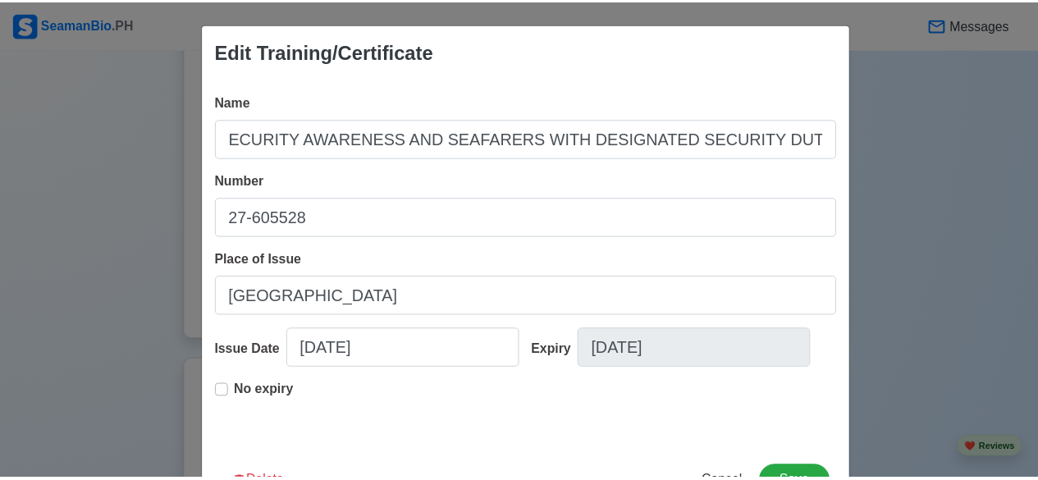
scroll to position [0, 0]
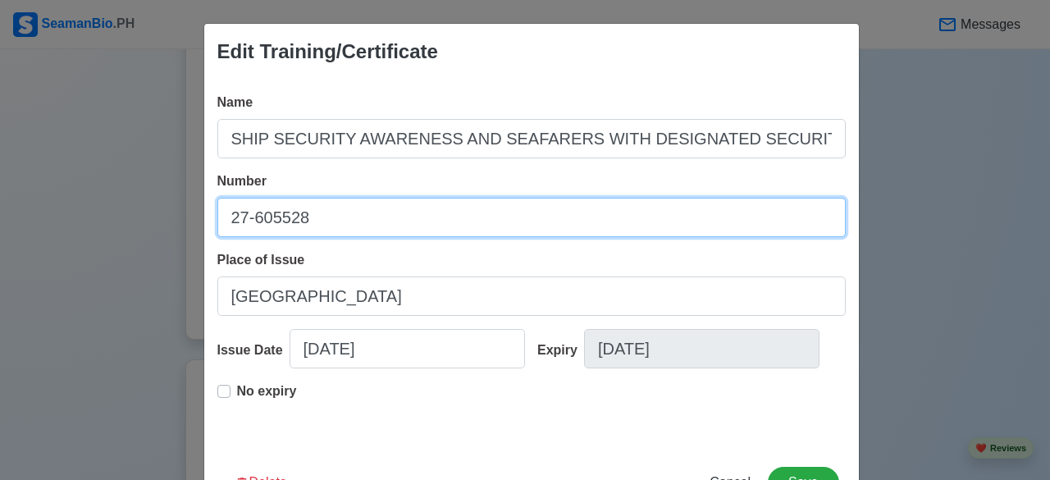
click at [349, 230] on input "27-605528" at bounding box center [531, 217] width 628 height 39
drag, startPoint x: 349, startPoint y: 230, endPoint x: 148, endPoint y: 212, distance: 201.8
click at [148, 212] on div "Edit Training/Certificate Name SHIP SECURITY AWARENESS AND SEAFARERS WITH DESIG…" at bounding box center [525, 240] width 1050 height 480
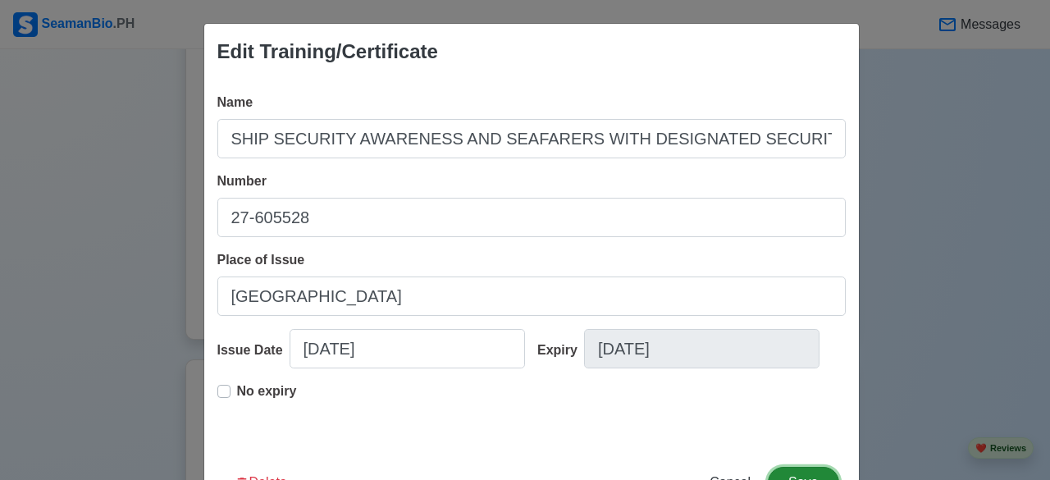
click at [783, 457] on button "Save" at bounding box center [803, 482] width 71 height 31
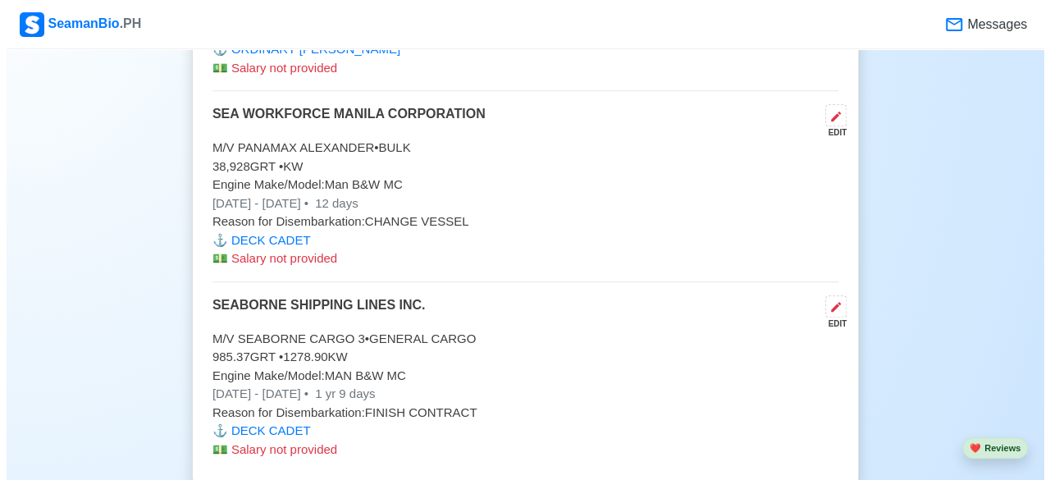
scroll to position [3631, 0]
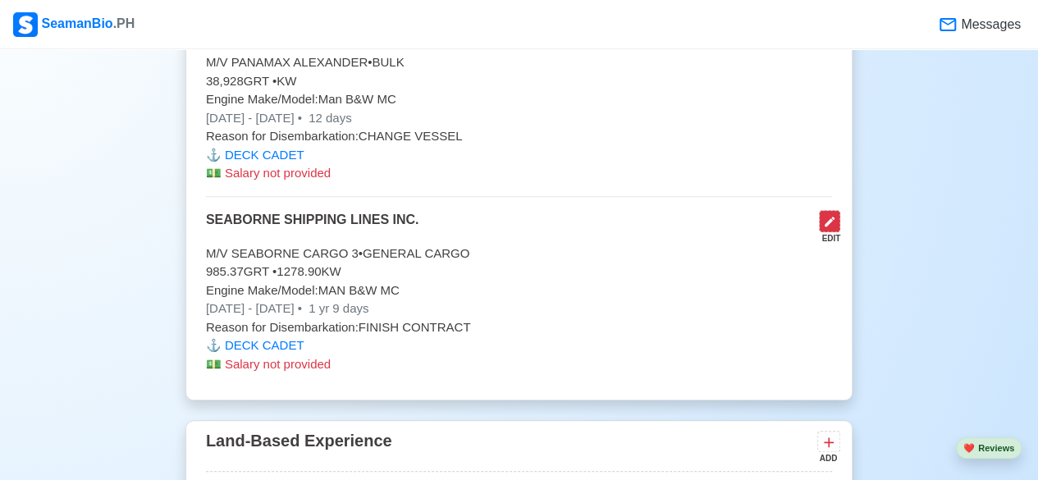
click at [838, 210] on button at bounding box center [829, 221] width 21 height 22
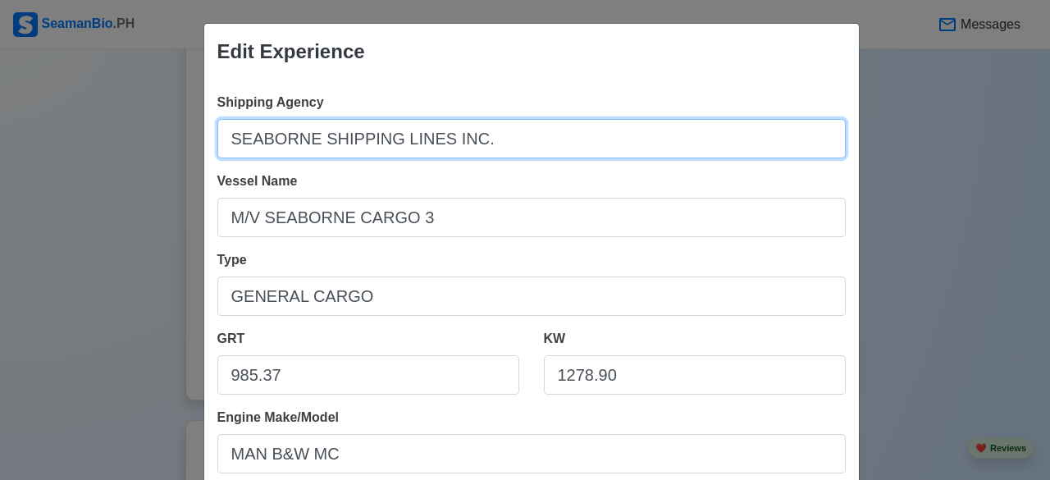
drag, startPoint x: 476, startPoint y: 144, endPoint x: 178, endPoint y: 140, distance: 297.8
click at [178, 140] on div "Edit Experience Shipping Agency SEABORNE SHIPPING LINES INC. Vessel Name M/V SE…" at bounding box center [525, 240] width 1050 height 480
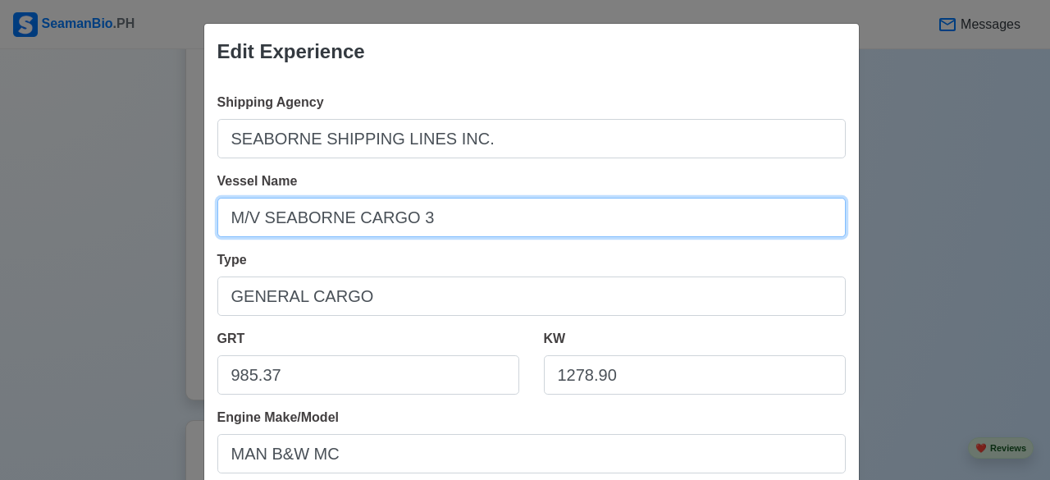
drag, startPoint x: 432, startPoint y: 226, endPoint x: 147, endPoint y: 231, distance: 285.6
click at [147, 231] on div "Edit Experience Shipping Agency SEABORNE SHIPPING LINES INC. Vessel Name M/V SE…" at bounding box center [525, 240] width 1050 height 480
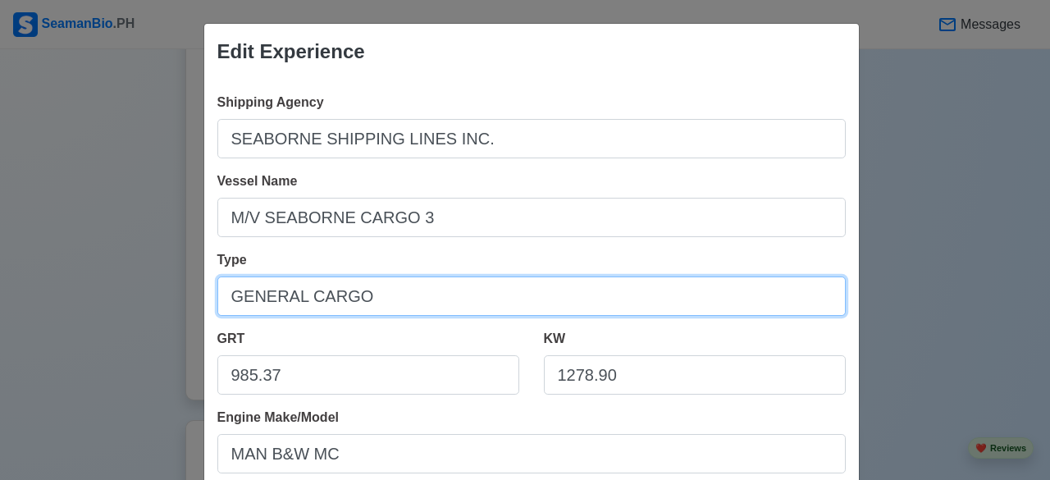
drag, startPoint x: 400, startPoint y: 308, endPoint x: 154, endPoint y: 278, distance: 247.1
click at [154, 278] on div "Edit Experience Shipping Agency SEABORNE SHIPPING LINES INC. Vessel Name M/V SE…" at bounding box center [525, 240] width 1050 height 480
drag, startPoint x: 564, startPoint y: 477, endPoint x: 327, endPoint y: 286, distance: 303.4
click at [327, 286] on input "GENERAL CARGO" at bounding box center [531, 295] width 628 height 39
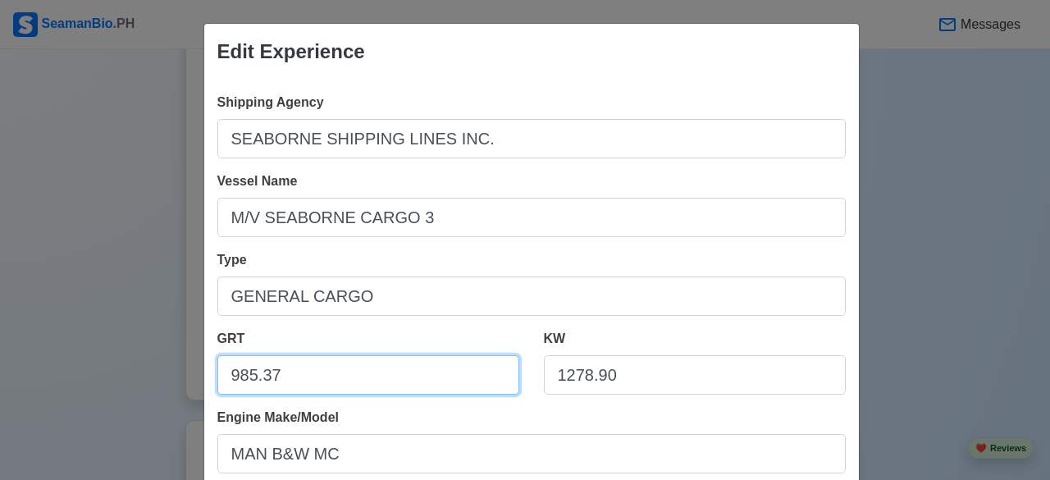
drag, startPoint x: 325, startPoint y: 378, endPoint x: 154, endPoint y: 380, distance: 170.7
click at [154, 380] on div "Edit Experience Shipping Agency SEABORNE SHIPPING LINES INC. Vessel Name M/V SE…" at bounding box center [525, 240] width 1050 height 480
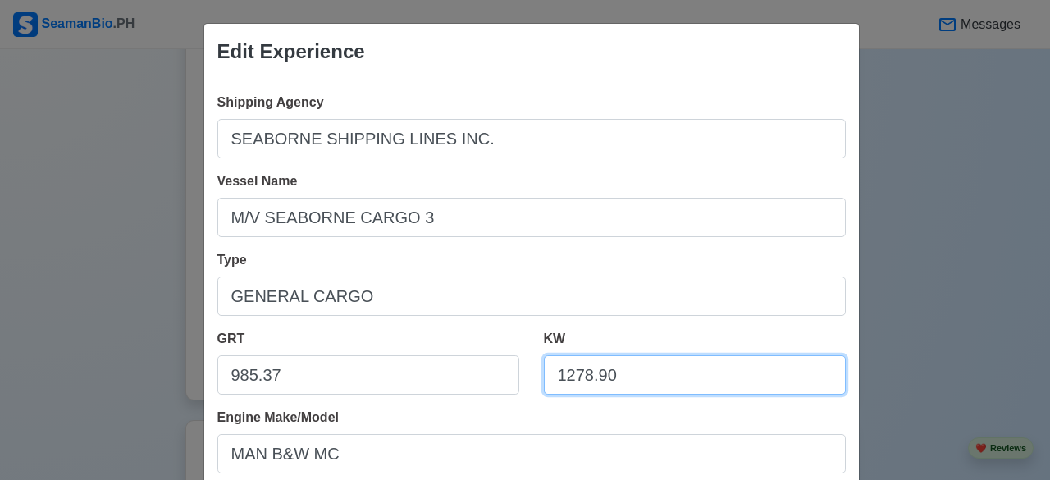
drag, startPoint x: 633, startPoint y: 365, endPoint x: 545, endPoint y: 377, distance: 88.6
click at [545, 377] on input "1278.90" at bounding box center [695, 374] width 302 height 39
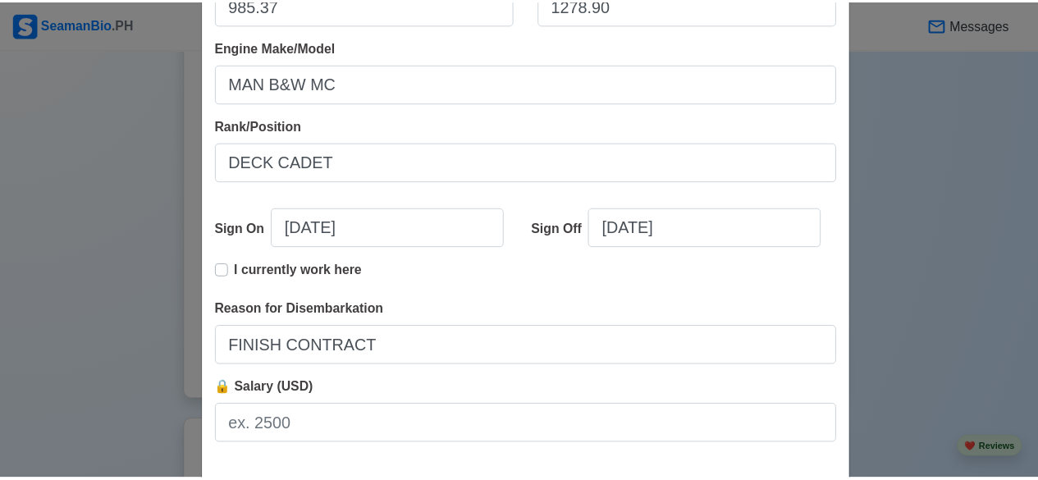
scroll to position [454, 0]
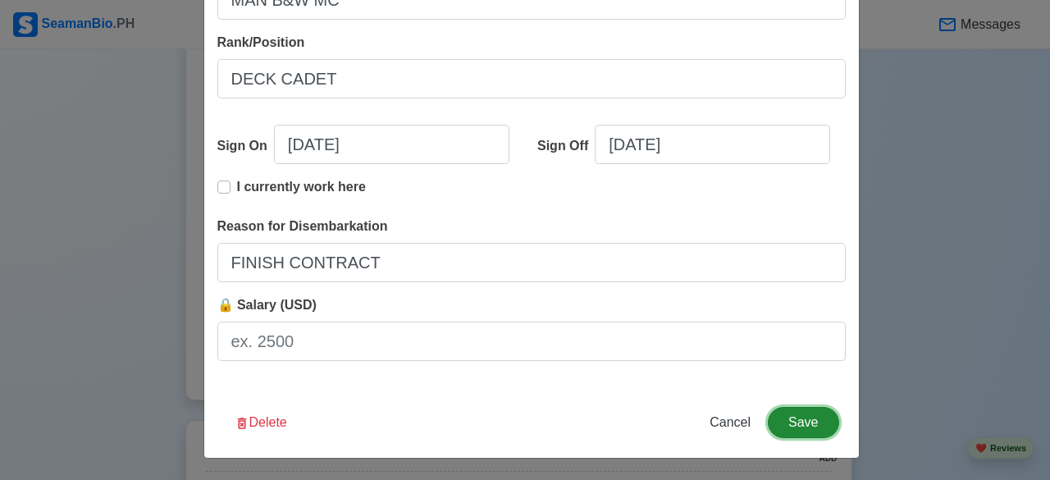
click at [797, 427] on button "Save" at bounding box center [803, 422] width 71 height 31
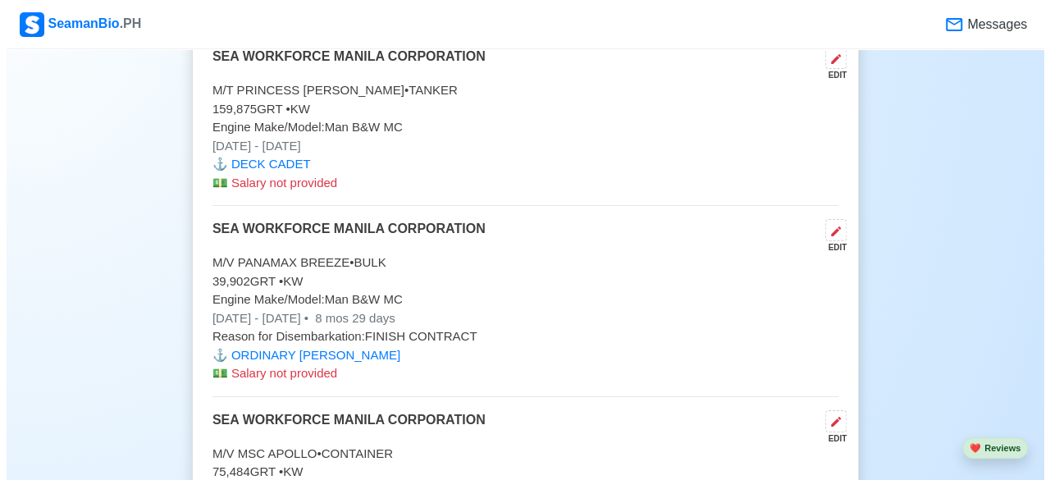
scroll to position [2963, 0]
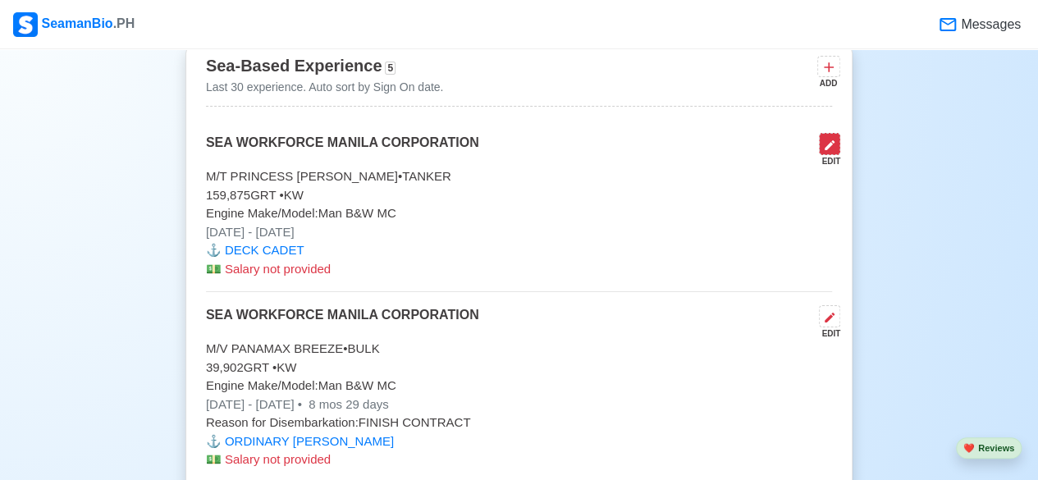
click at [828, 139] on icon at bounding box center [829, 145] width 13 height 13
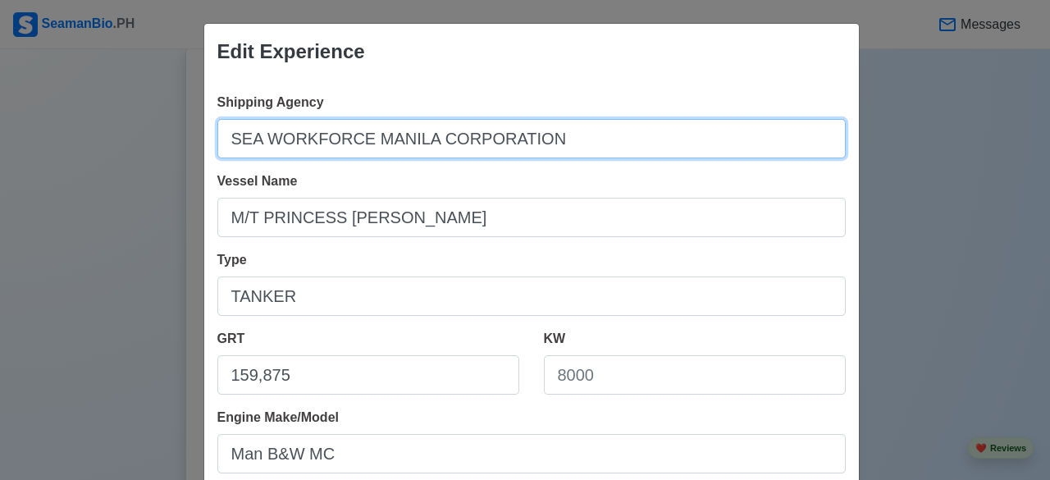
drag, startPoint x: 552, startPoint y: 147, endPoint x: 208, endPoint y: 167, distance: 344.3
click at [208, 167] on div "Shipping Agency SEA WORKFORCE MANILA CORPORATION Vessel Name M/T PRINCESS [PERS…" at bounding box center [531, 460] width 655 height 761
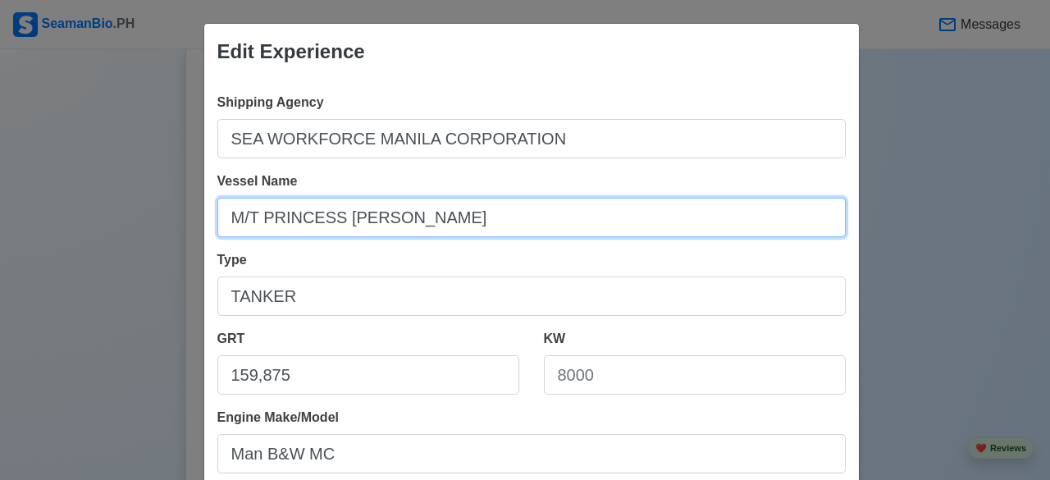
drag, startPoint x: 404, startPoint y: 222, endPoint x: 193, endPoint y: 217, distance: 210.9
click at [193, 217] on div "Edit Experience Shipping Agency SEA WORKFORCE MANILA CORPORATION Vessel Name M/…" at bounding box center [525, 240] width 1050 height 480
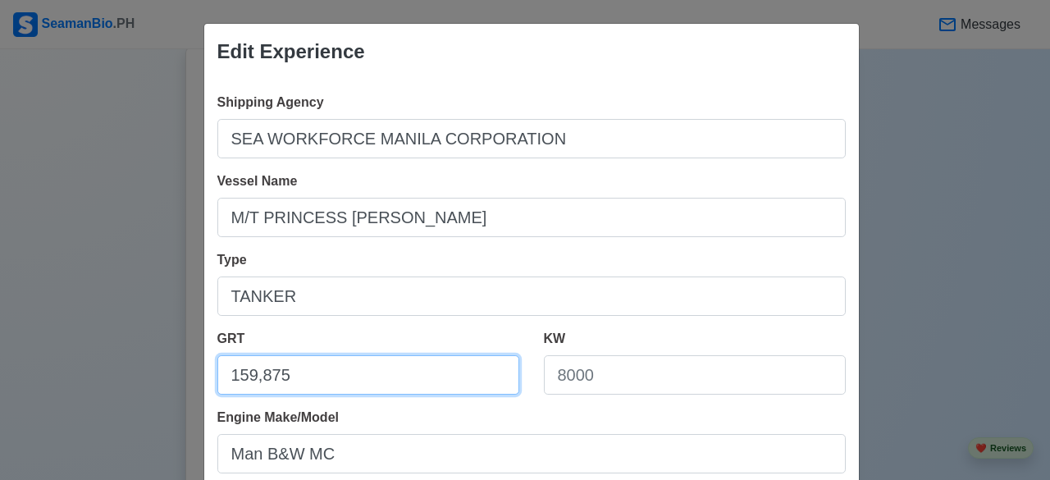
drag, startPoint x: 362, startPoint y: 383, endPoint x: 131, endPoint y: 364, distance: 231.3
click at [131, 364] on div "Edit Experience Shipping Agency SEA WORKFORCE MANILA CORPORATION Vessel Name M/…" at bounding box center [525, 240] width 1050 height 480
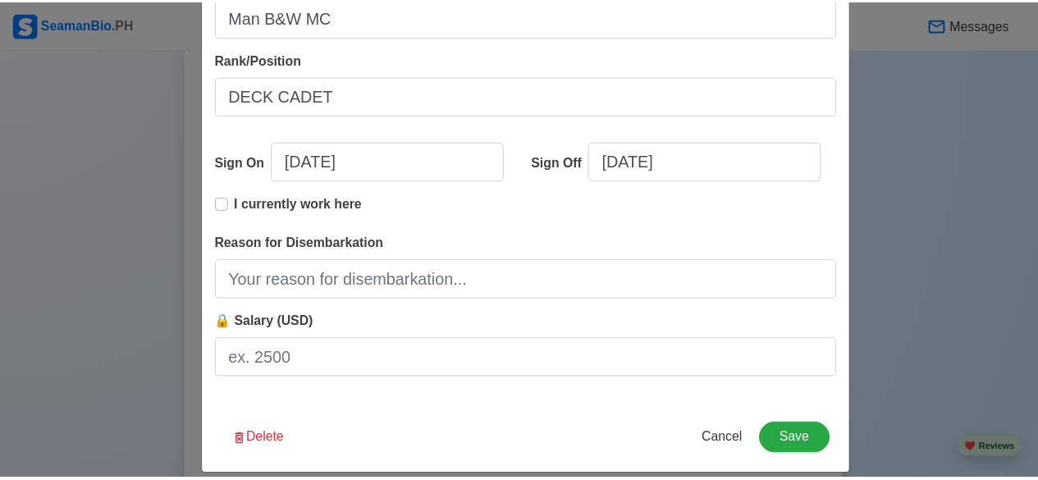
scroll to position [454, 0]
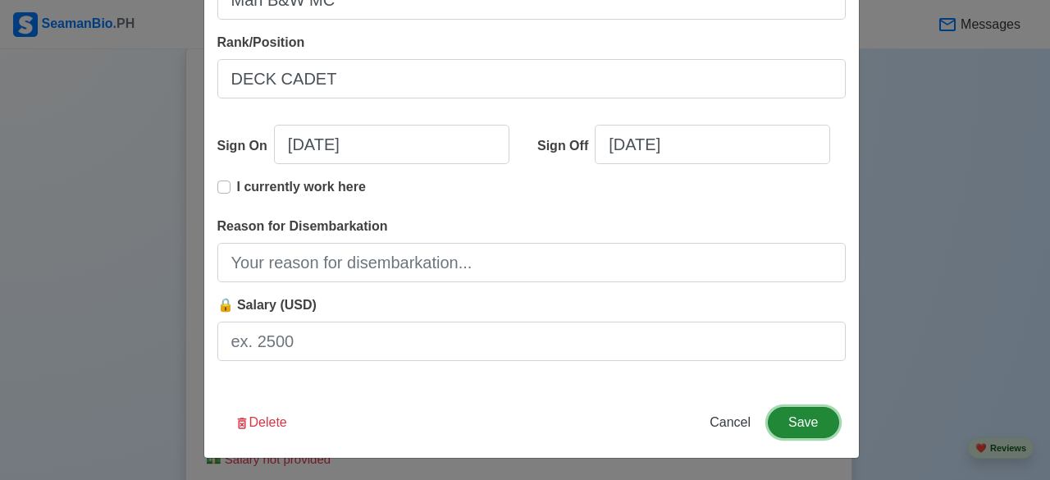
click at [816, 428] on button "Save" at bounding box center [803, 422] width 71 height 31
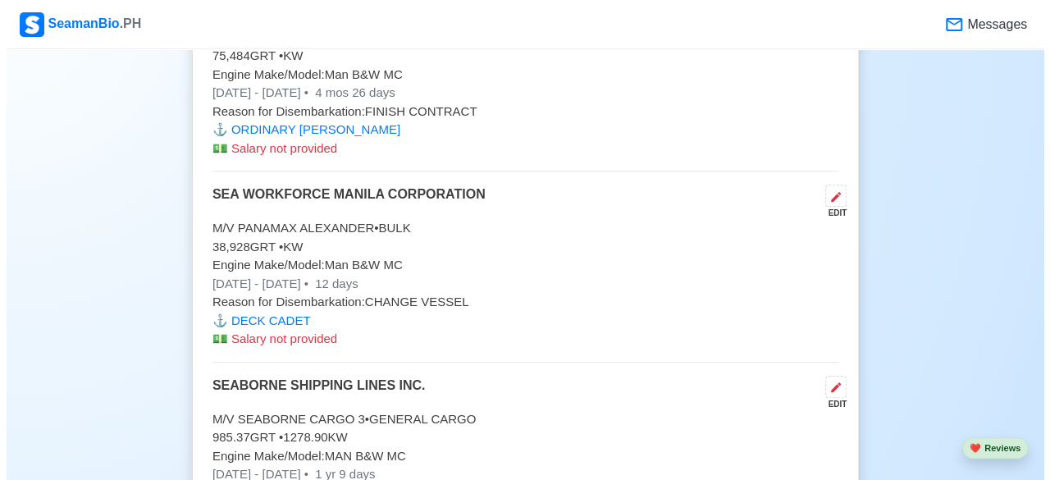
scroll to position [3397, 0]
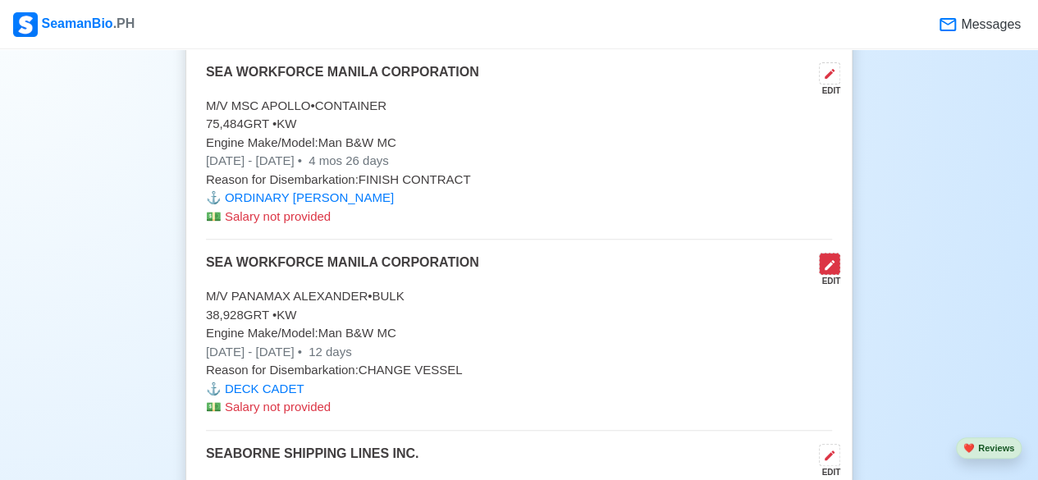
click at [829, 258] on icon at bounding box center [829, 264] width 13 height 13
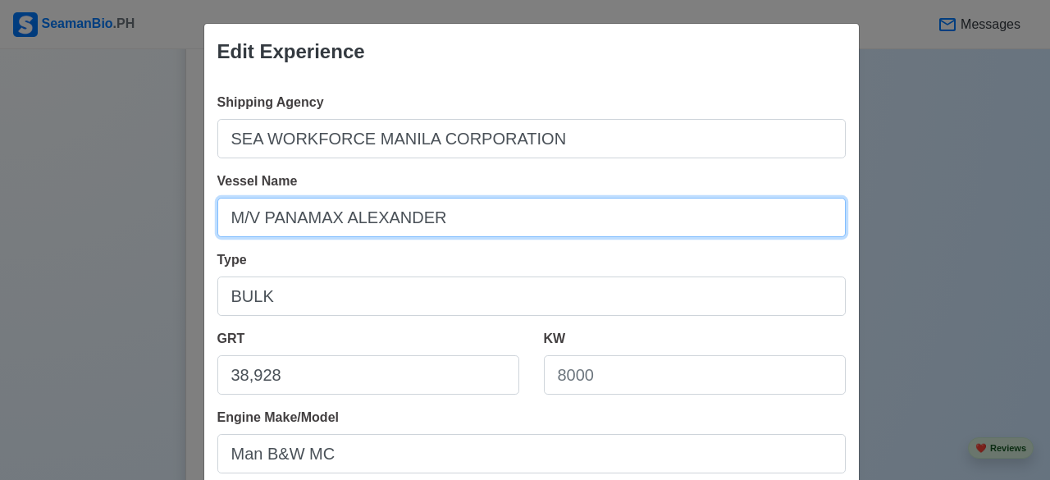
drag, startPoint x: 517, startPoint y: 226, endPoint x: 158, endPoint y: 234, distance: 358.6
click at [158, 234] on div "Edit Experience Shipping Agency SEA WORKFORCE MANILA CORPORATION Vessel Name M/…" at bounding box center [525, 240] width 1050 height 480
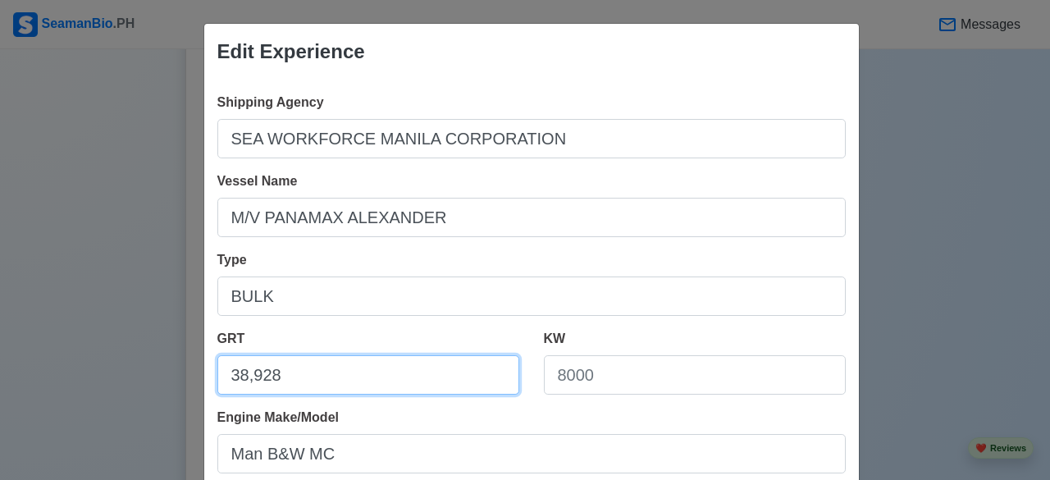
drag, startPoint x: 368, startPoint y: 387, endPoint x: 193, endPoint y: 384, distance: 174.8
click at [193, 384] on div "Edit Experience Shipping Agency SEA WORKFORCE MANILA CORPORATION Vessel Name M/…" at bounding box center [525, 240] width 1050 height 480
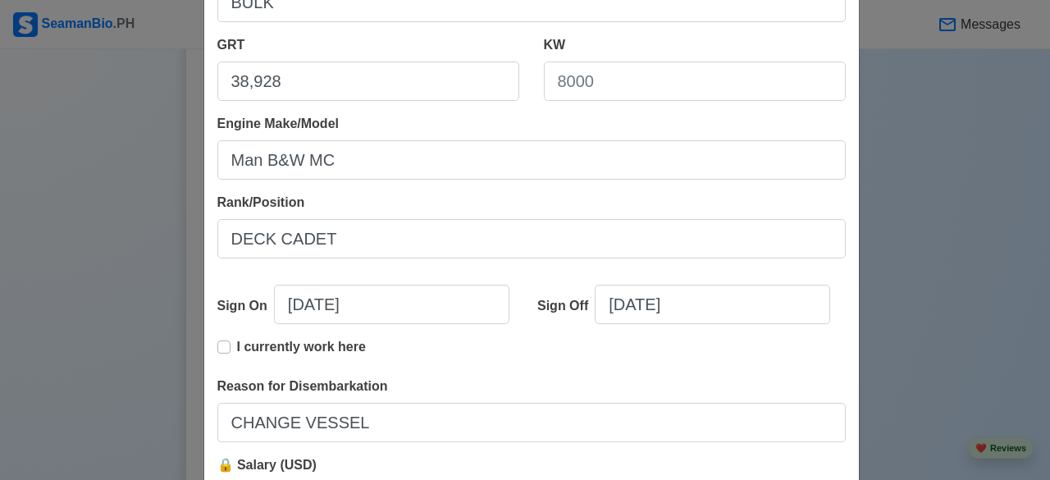
scroll to position [401, 0]
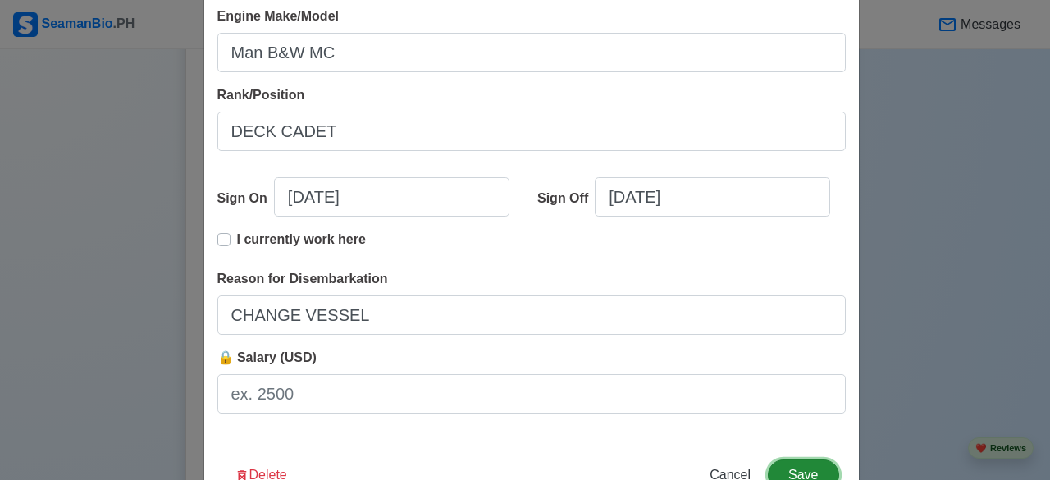
click at [802, 457] on button "Save" at bounding box center [803, 474] width 71 height 31
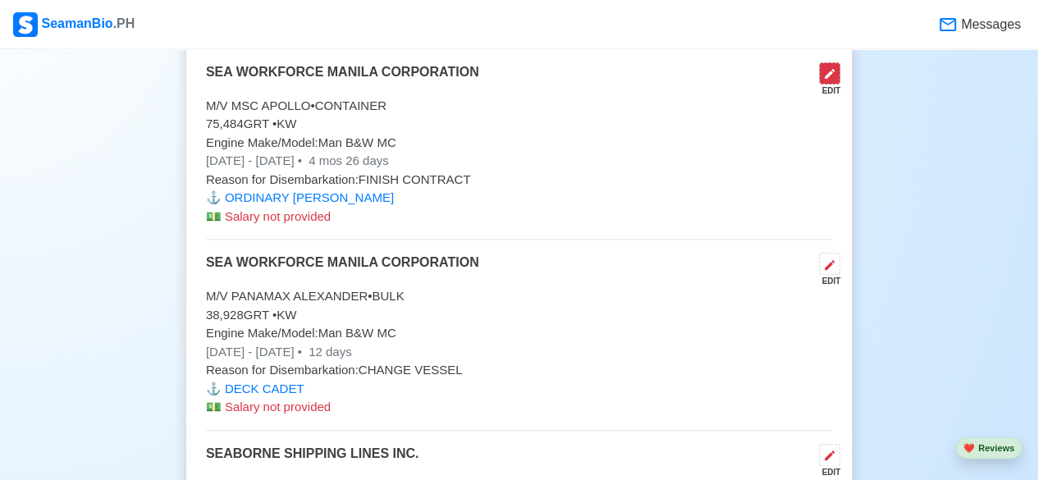
click at [827, 69] on icon at bounding box center [830, 74] width 10 height 10
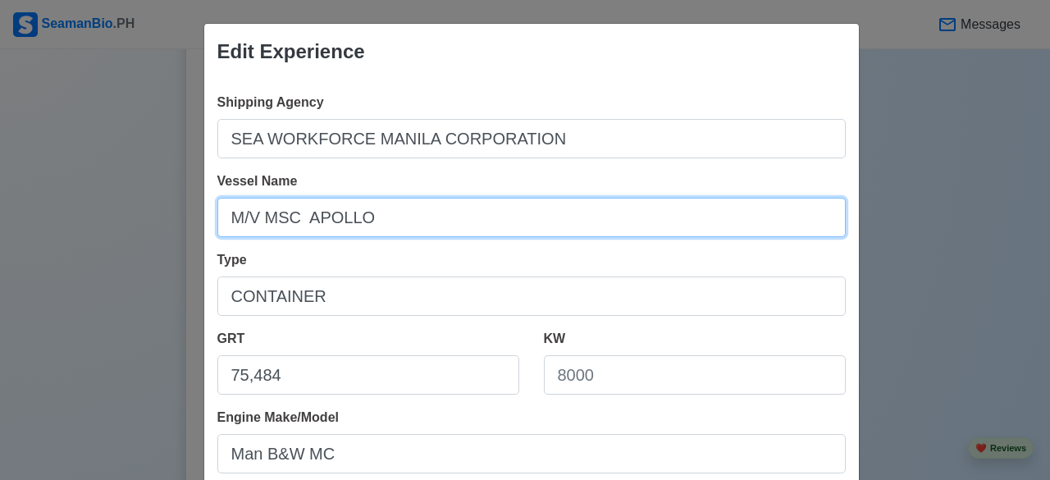
drag, startPoint x: 373, startPoint y: 221, endPoint x: 166, endPoint y: 226, distance: 207.6
click at [166, 226] on div "Edit Experience Shipping Agency SEA WORKFORCE MANILA CORPORATION Vessel Name M/…" at bounding box center [525, 240] width 1050 height 480
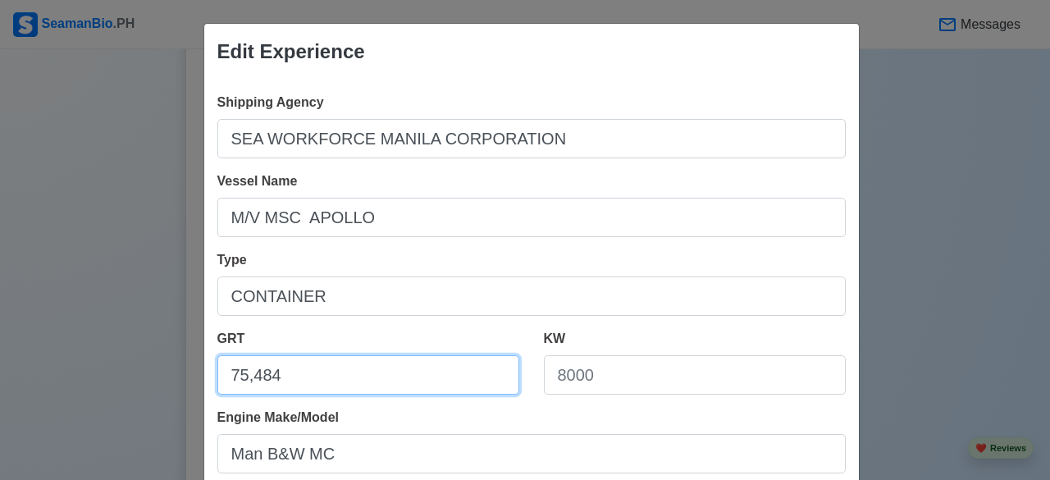
drag, startPoint x: 320, startPoint y: 377, endPoint x: 117, endPoint y: 377, distance: 203.5
click at [117, 377] on div "Edit Experience Shipping Agency SEA WORKFORCE MANILA CORPORATION Vessel Name M/…" at bounding box center [525, 240] width 1050 height 480
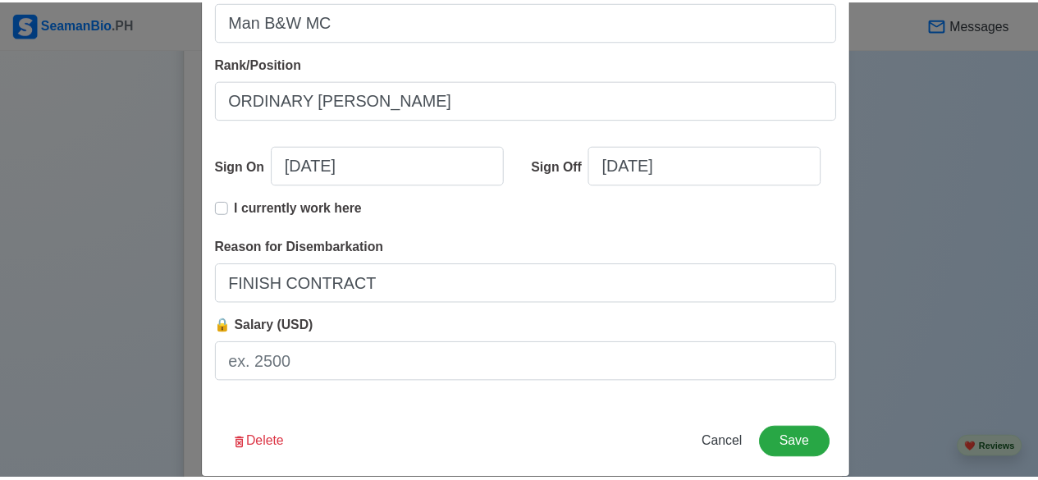
scroll to position [454, 0]
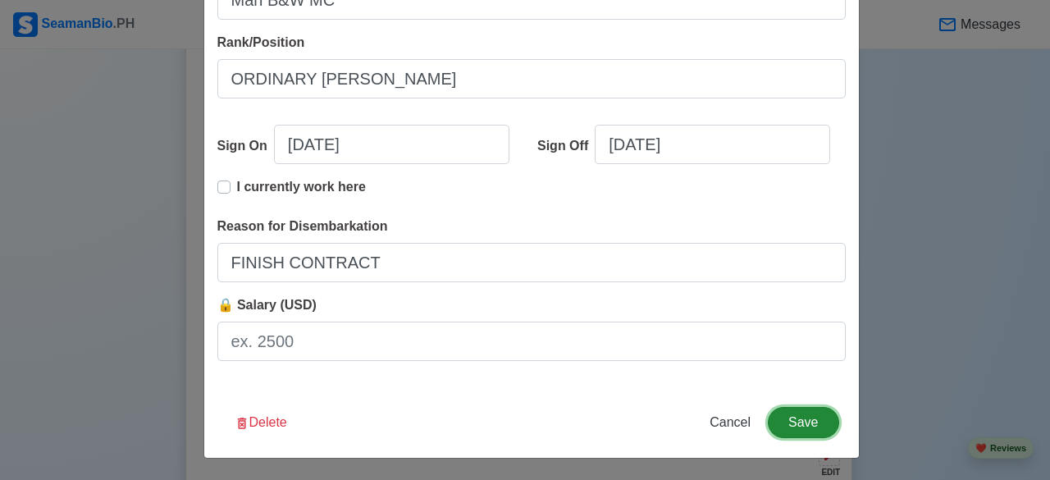
click at [788, 423] on button "Save" at bounding box center [803, 422] width 71 height 31
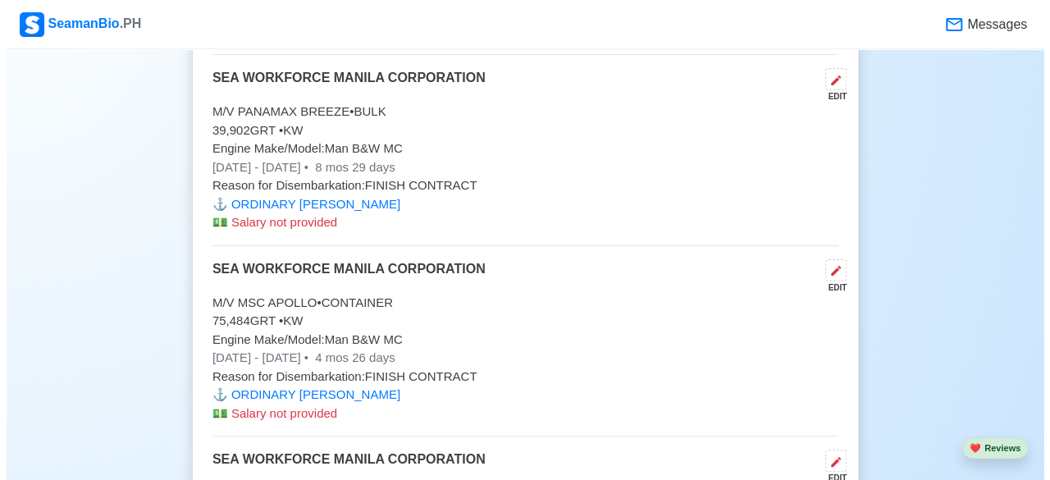
scroll to position [3170, 0]
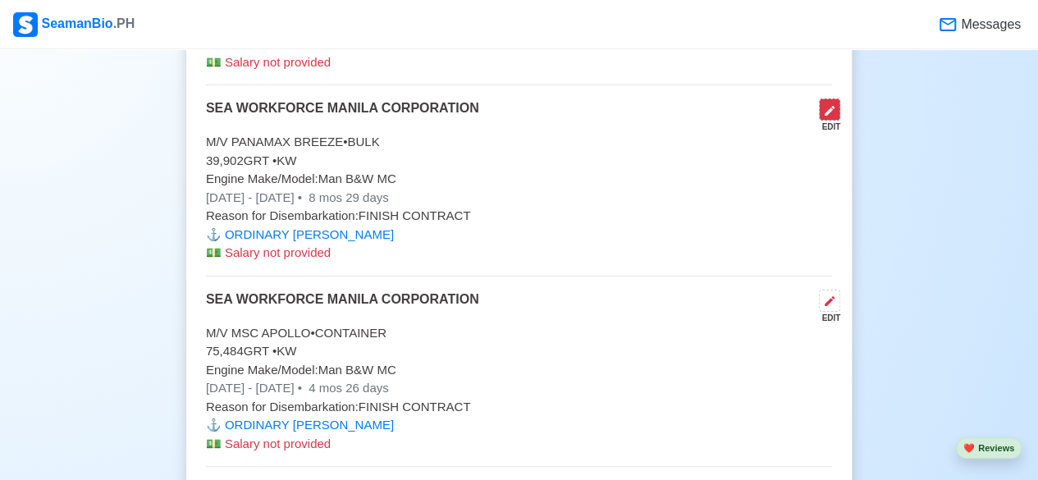
click at [827, 104] on icon at bounding box center [829, 110] width 13 height 13
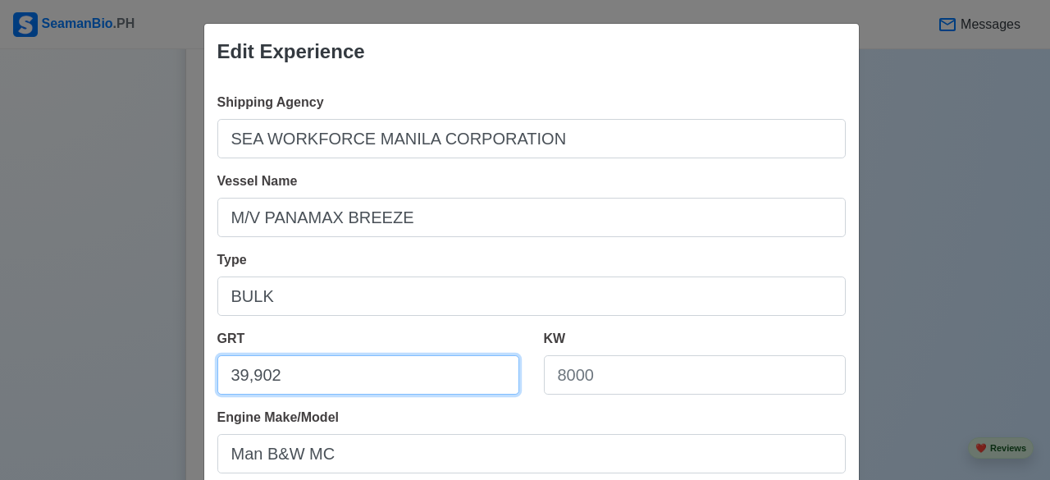
drag, startPoint x: 427, startPoint y: 391, endPoint x: 210, endPoint y: 390, distance: 216.6
click at [217, 390] on input "39,902" at bounding box center [368, 374] width 302 height 39
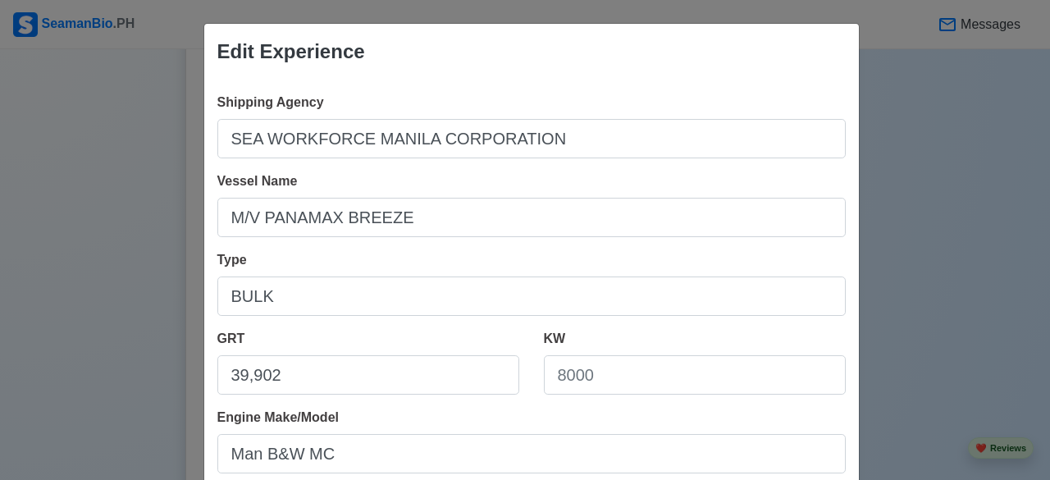
drag, startPoint x: 574, startPoint y: 473, endPoint x: 203, endPoint y: 372, distance: 385.3
click at [205, 372] on div "GRT 39,902" at bounding box center [368, 368] width 327 height 79
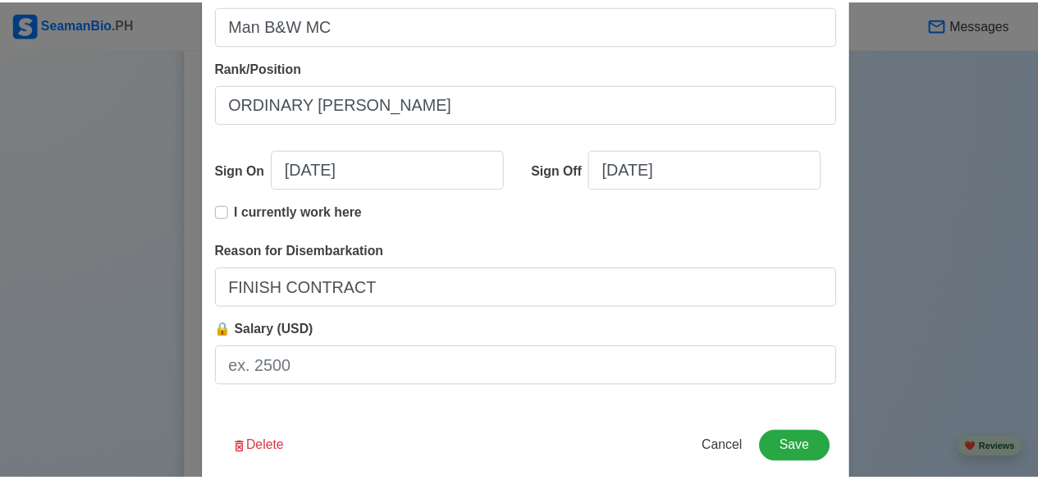
scroll to position [454, 0]
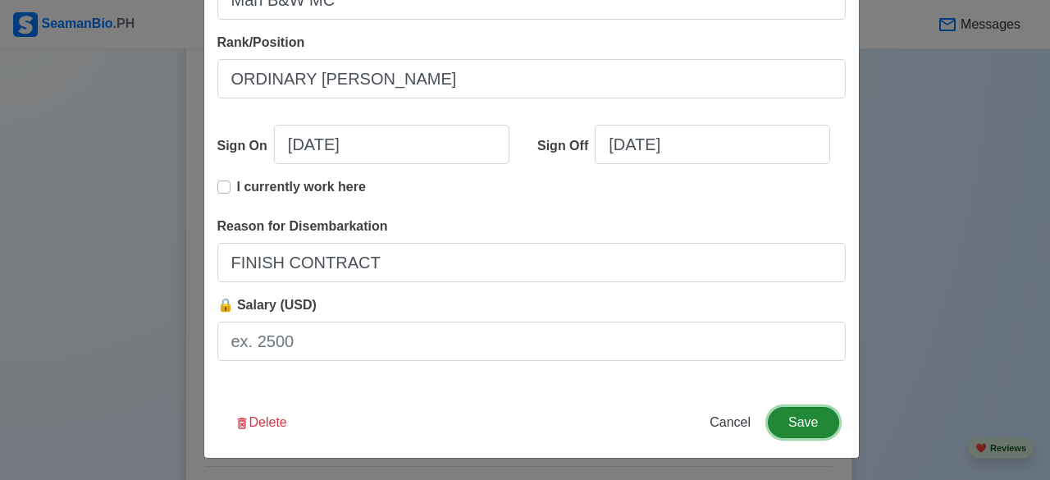
click at [805, 421] on button "Save" at bounding box center [803, 422] width 71 height 31
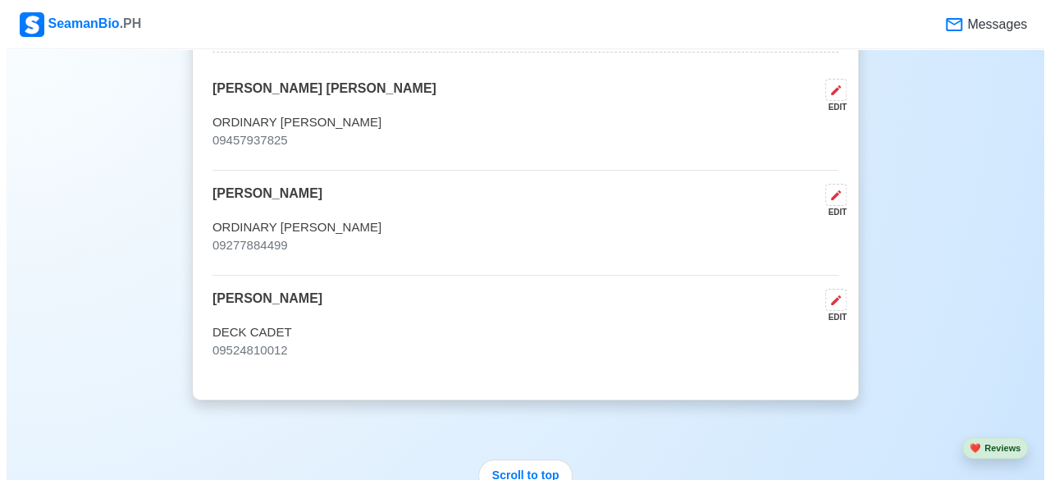
scroll to position [4171, 0]
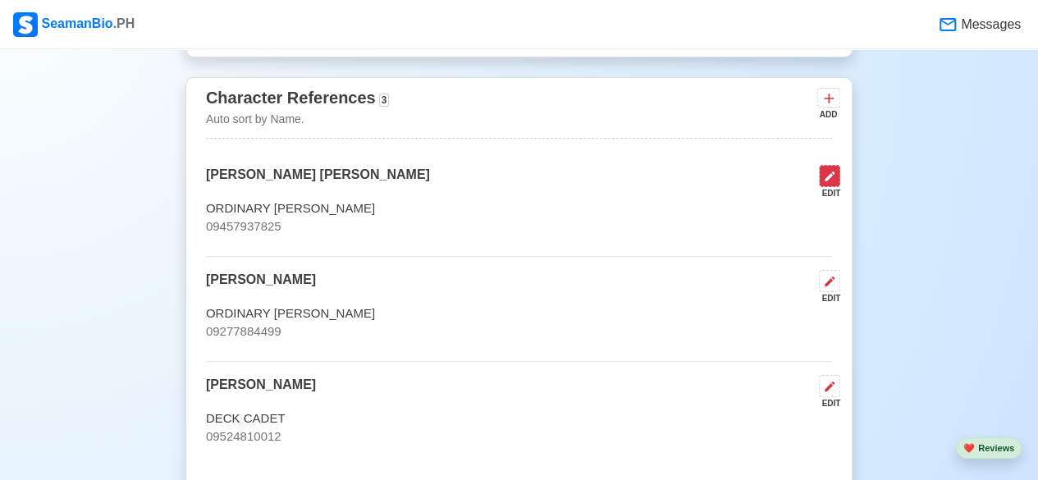
click at [837, 168] on button at bounding box center [829, 176] width 21 height 22
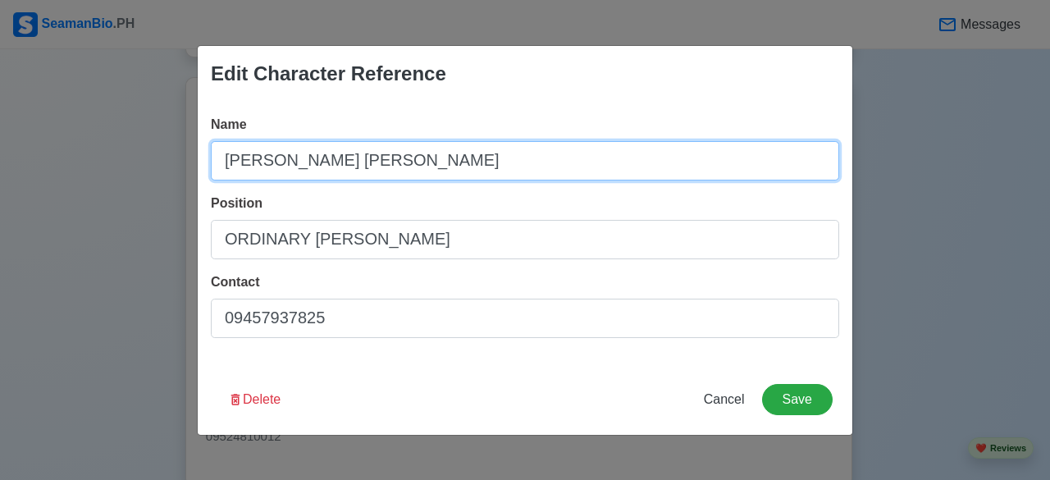
drag, startPoint x: 455, startPoint y: 169, endPoint x: 162, endPoint y: 180, distance: 292.3
click at [162, 180] on div "Edit Character Reference Name [PERSON_NAME] [PERSON_NAME] Position ORDINARY [PE…" at bounding box center [525, 240] width 1050 height 480
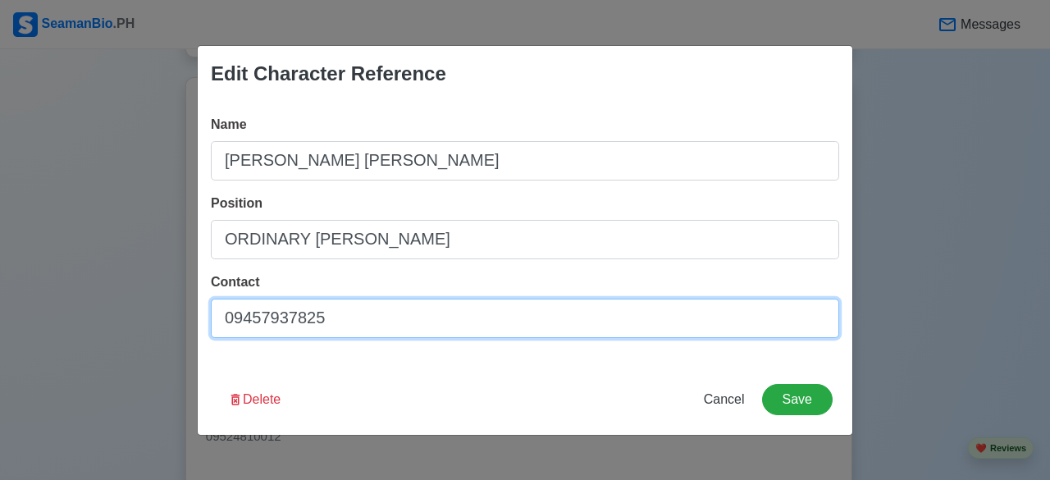
drag, startPoint x: 354, startPoint y: 316, endPoint x: 103, endPoint y: 311, distance: 251.1
click at [103, 311] on div "Edit Character Reference Name [PERSON_NAME] [PERSON_NAME] Position ORDINARY [PE…" at bounding box center [525, 240] width 1050 height 480
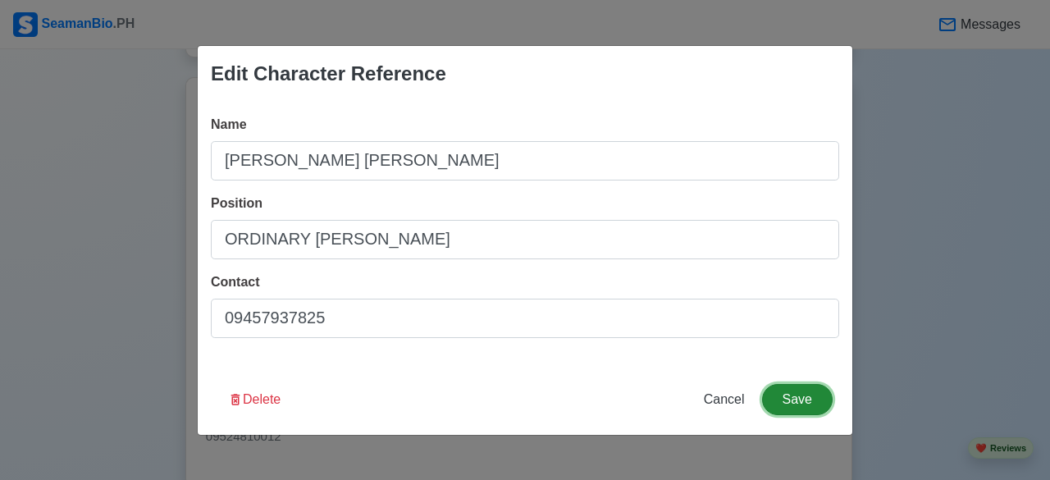
click at [793, 393] on button "Save" at bounding box center [797, 399] width 71 height 31
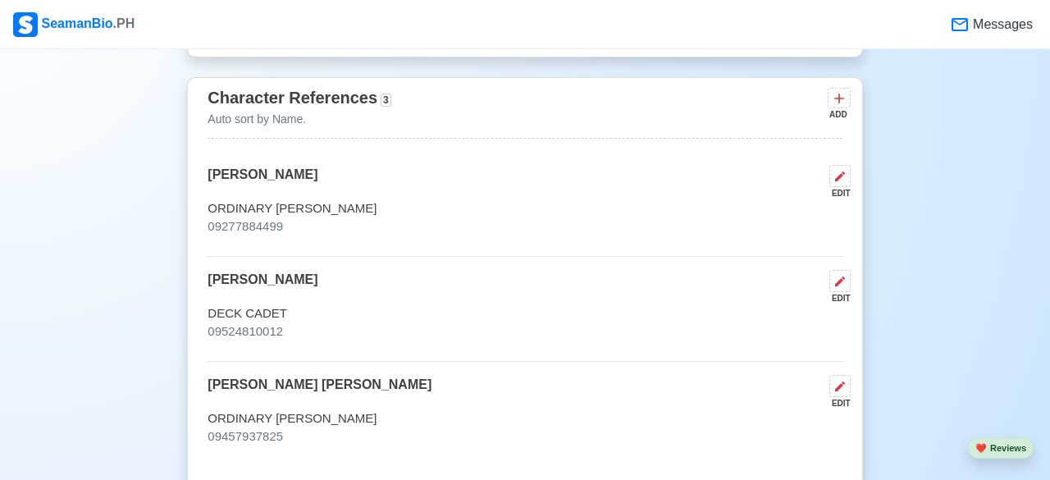
scroll to position [4169, 0]
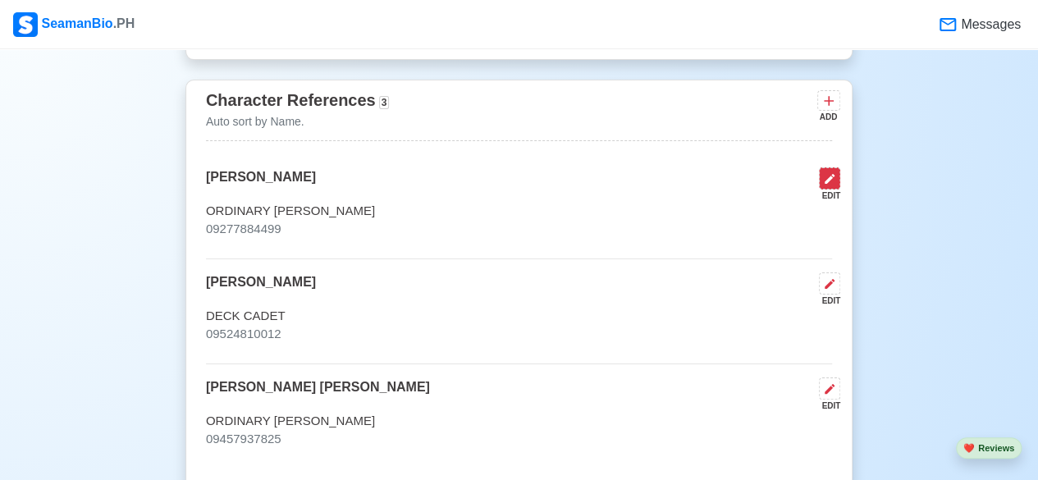
click at [829, 172] on icon at bounding box center [829, 178] width 13 height 13
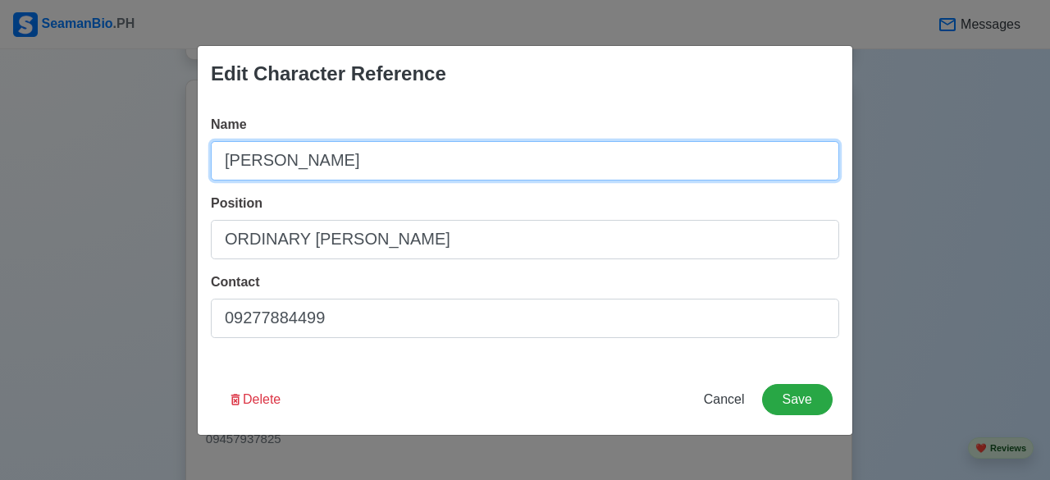
drag, startPoint x: 483, startPoint y: 157, endPoint x: 131, endPoint y: 168, distance: 352.2
click at [131, 168] on div "Edit Character Reference Name [PERSON_NAME] Position ORDINARY [PERSON_NAME] Con…" at bounding box center [525, 240] width 1050 height 480
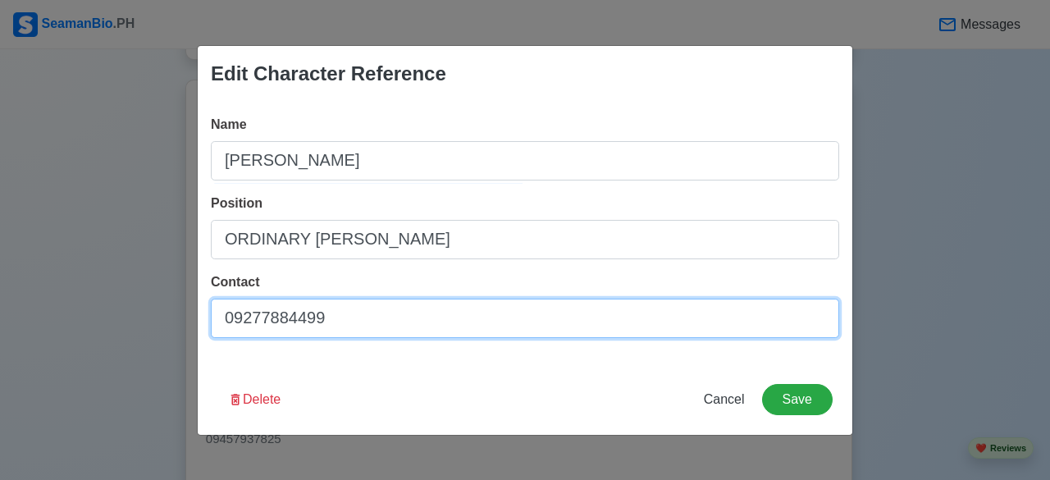
click at [318, 318] on input "09277884499" at bounding box center [525, 318] width 628 height 39
drag, startPoint x: 318, startPoint y: 322, endPoint x: 180, endPoint y: 322, distance: 137.8
click at [180, 322] on div "Edit Character Reference Name [PERSON_NAME] Position ORDINARY [PERSON_NAME] Con…" at bounding box center [525, 240] width 1050 height 480
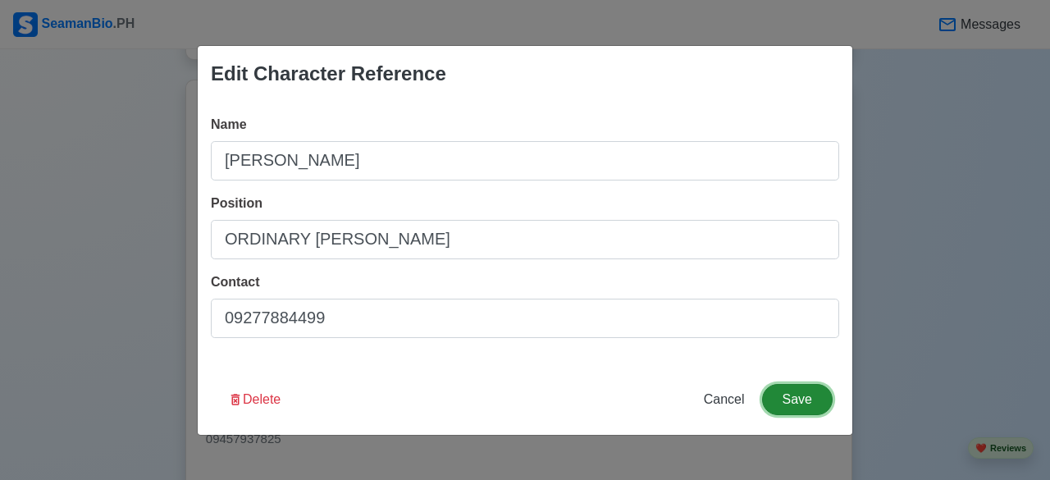
click at [793, 400] on button "Save" at bounding box center [797, 399] width 71 height 31
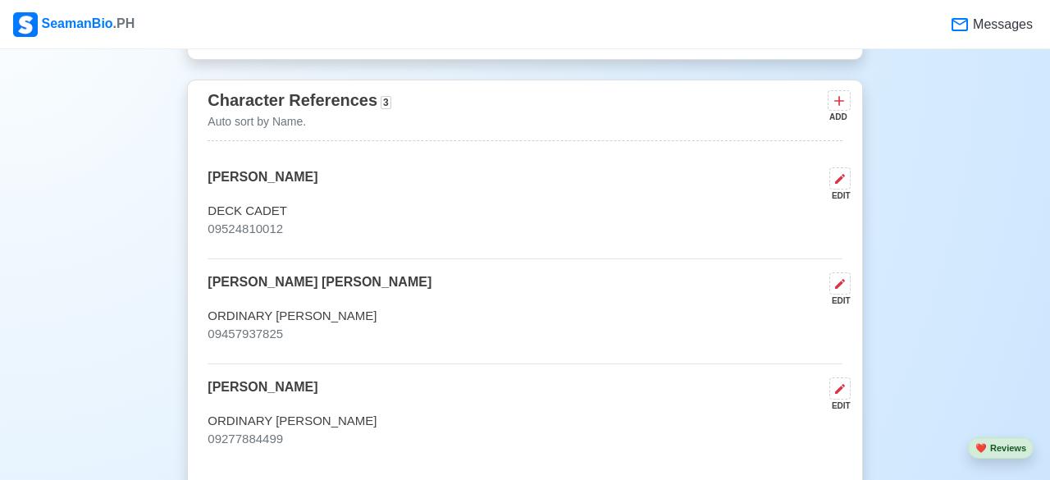
scroll to position [4166, 0]
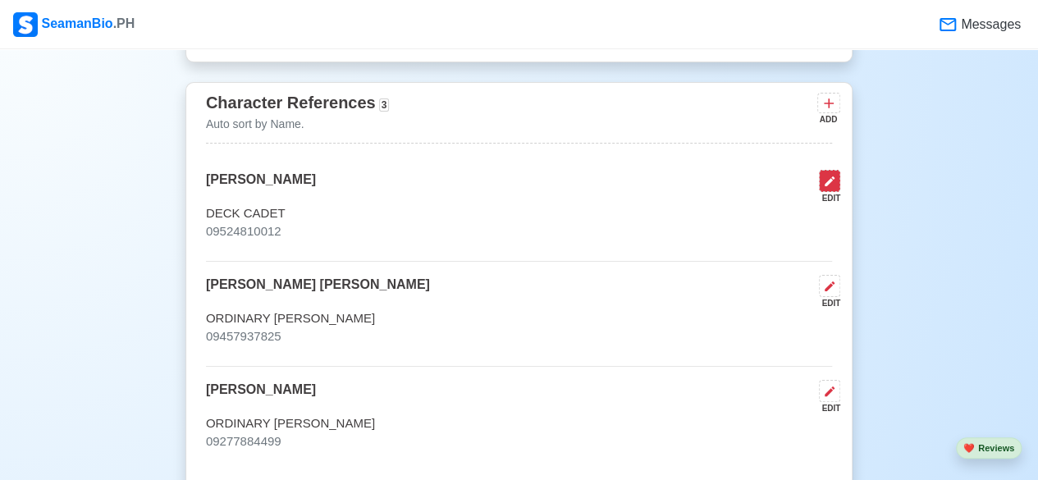
click at [830, 175] on icon at bounding box center [829, 181] width 13 height 13
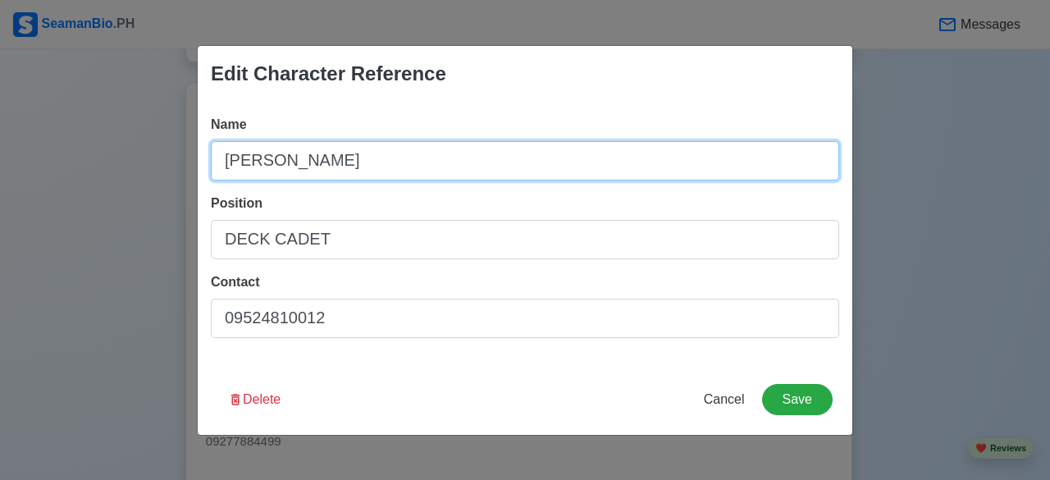
drag, startPoint x: 363, startPoint y: 144, endPoint x: 203, endPoint y: 151, distance: 159.3
click at [203, 151] on div "Name [PERSON_NAME] Position DECK CADET Contact [PHONE_NUMBER]" at bounding box center [525, 233] width 655 height 263
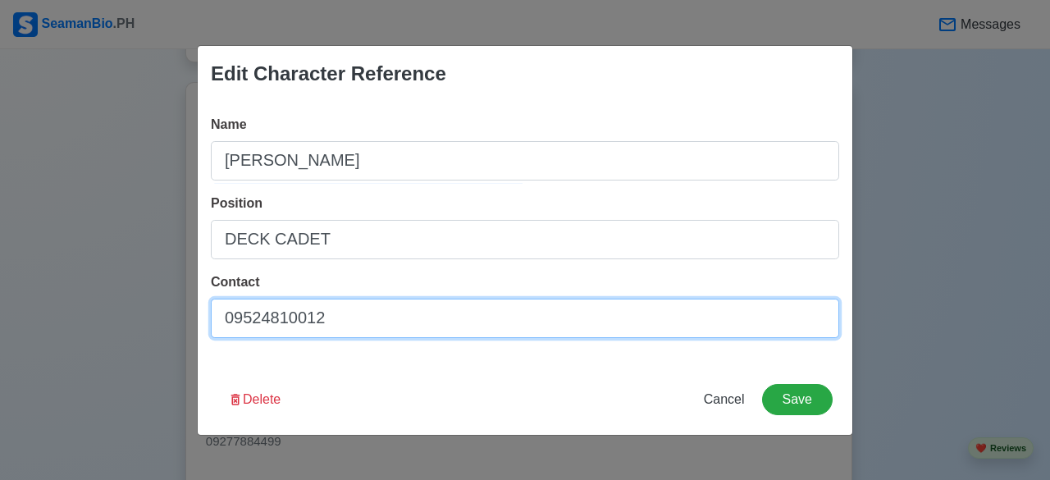
drag, startPoint x: 370, startPoint y: 323, endPoint x: 167, endPoint y: 305, distance: 204.3
click at [167, 305] on div "Edit Character Reference Name [PERSON_NAME] Position DECK CADET Contact 0952481…" at bounding box center [525, 240] width 1050 height 480
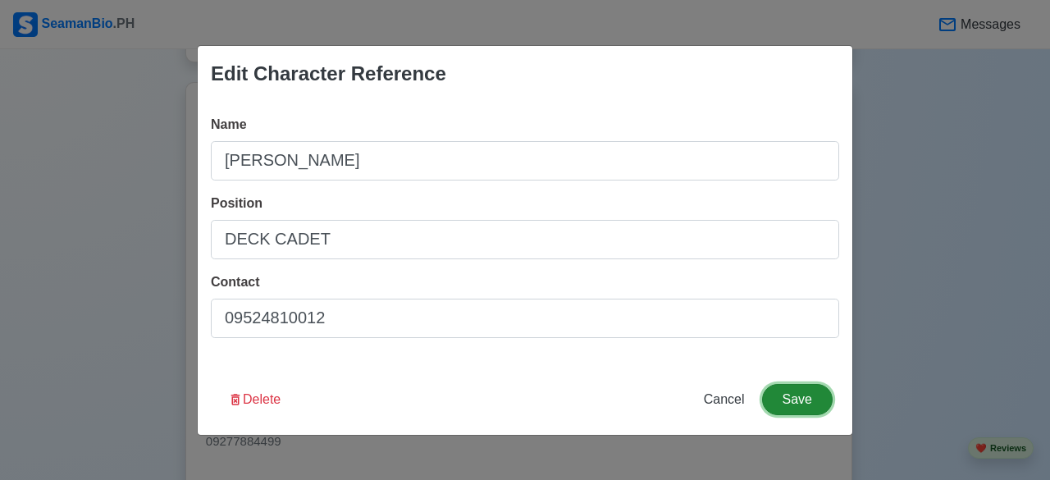
click at [807, 404] on button "Save" at bounding box center [797, 399] width 71 height 31
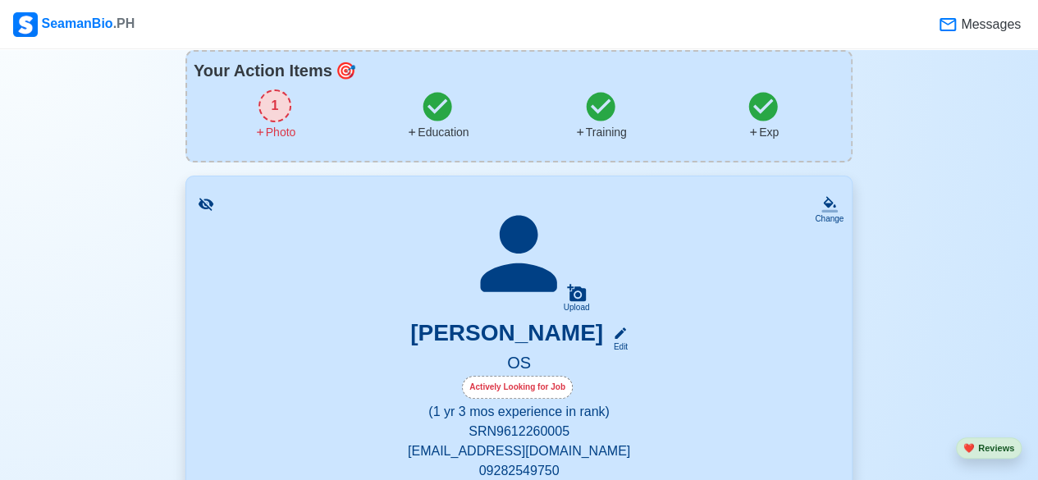
scroll to position [96, 0]
